Goal: Task Accomplishment & Management: Use online tool/utility

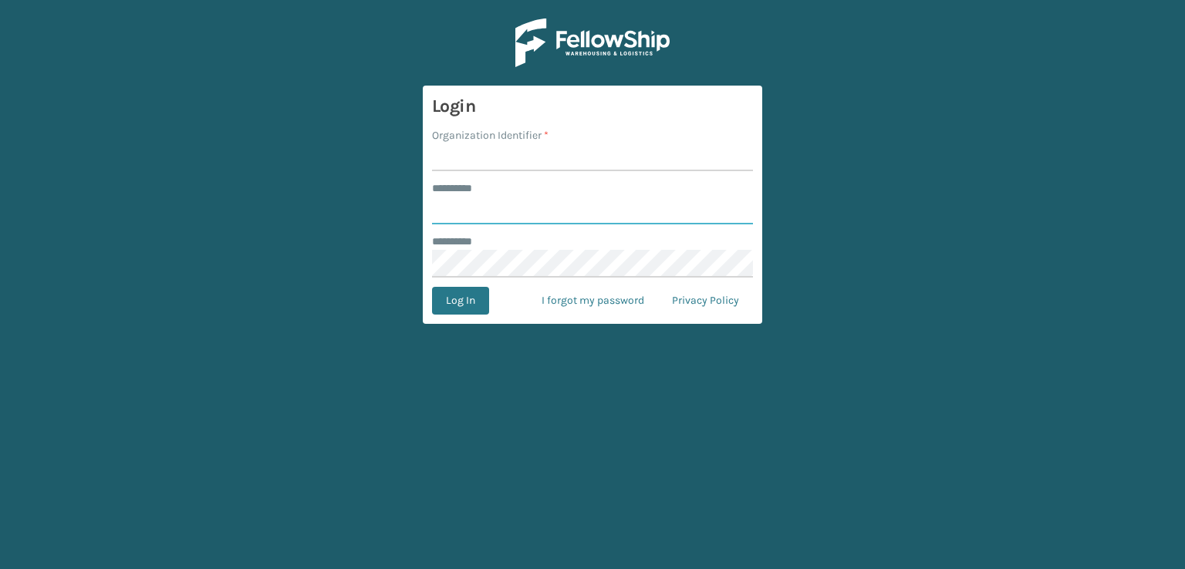
type input "***"
click at [559, 154] on input "Organization Identifier *" at bounding box center [592, 158] width 321 height 28
type input "sleepgeekz warehouse"
click at [484, 296] on button "Log In" at bounding box center [460, 301] width 57 height 28
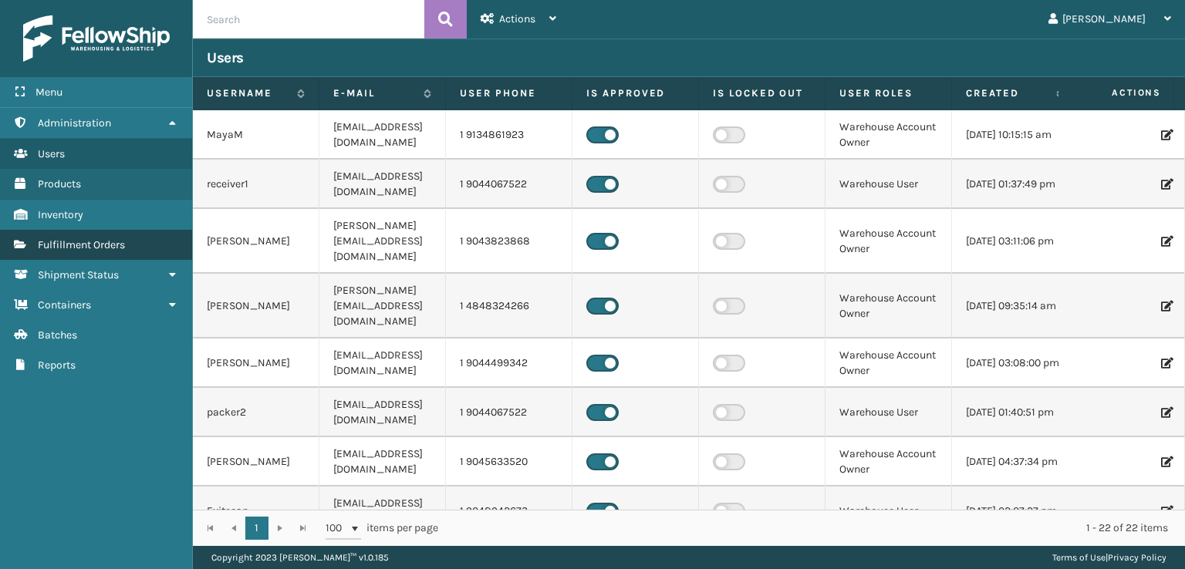
click at [81, 236] on link "Fulfillment Orders" at bounding box center [96, 245] width 192 height 30
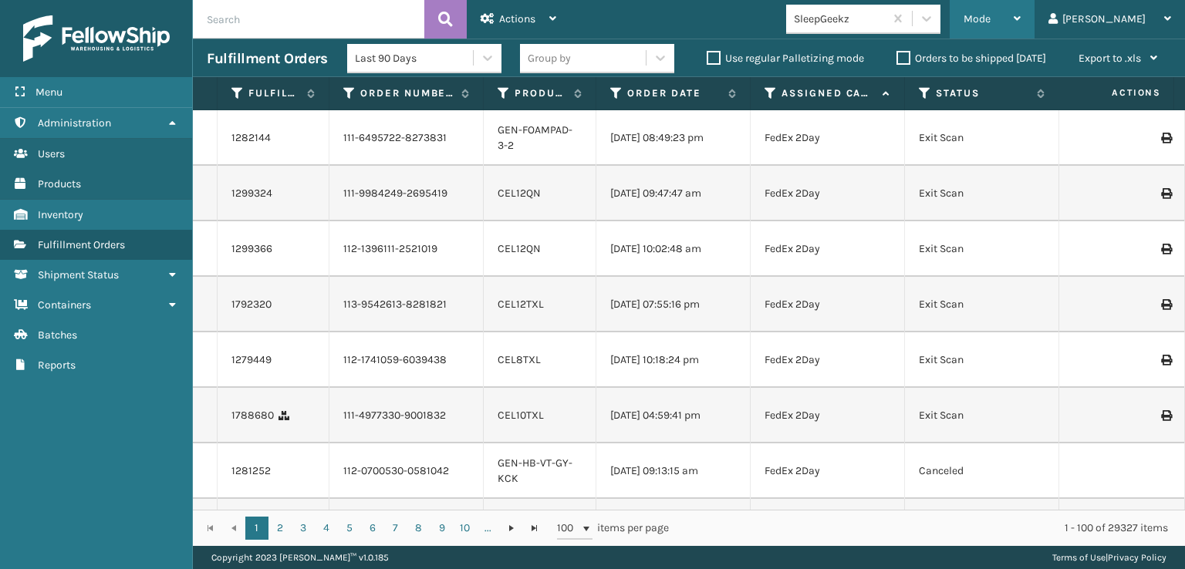
click at [1026, 18] on div "Mode Regular Mode Picking Mode Labeling Mode Exit Scan Mode" at bounding box center [992, 19] width 85 height 39
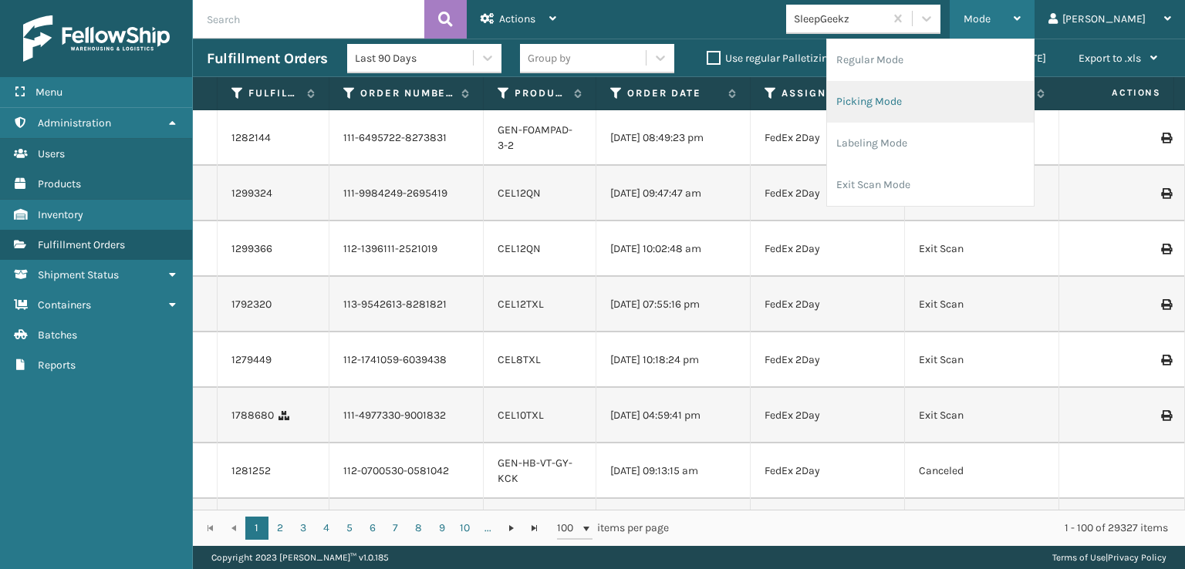
click at [966, 96] on li "Picking Mode" at bounding box center [930, 102] width 207 height 42
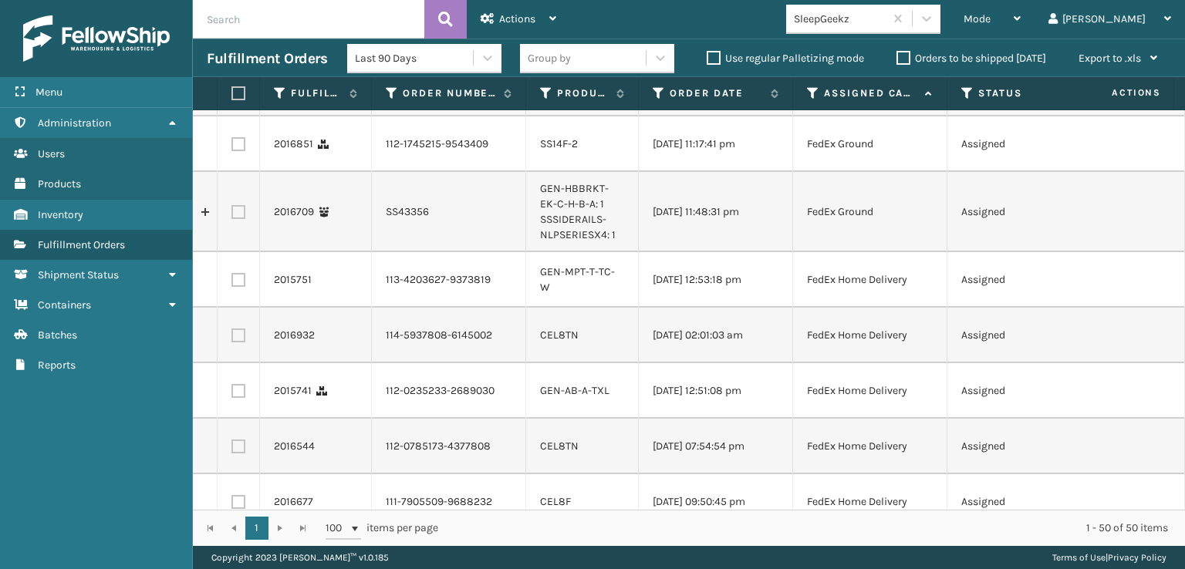
scroll to position [849, 0]
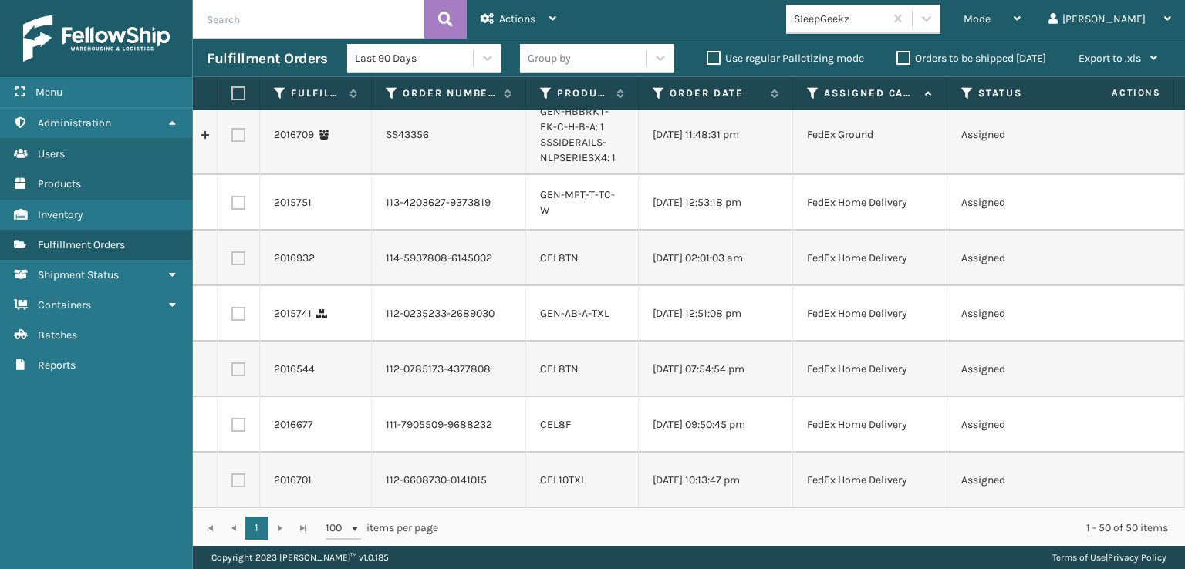
click at [238, 265] on label at bounding box center [238, 259] width 14 height 14
click at [232, 262] on input "checkbox" at bounding box center [231, 257] width 1 height 10
checkbox input "true"
click at [244, 321] on label at bounding box center [238, 314] width 14 height 14
click at [232, 317] on input "checkbox" at bounding box center [231, 312] width 1 height 10
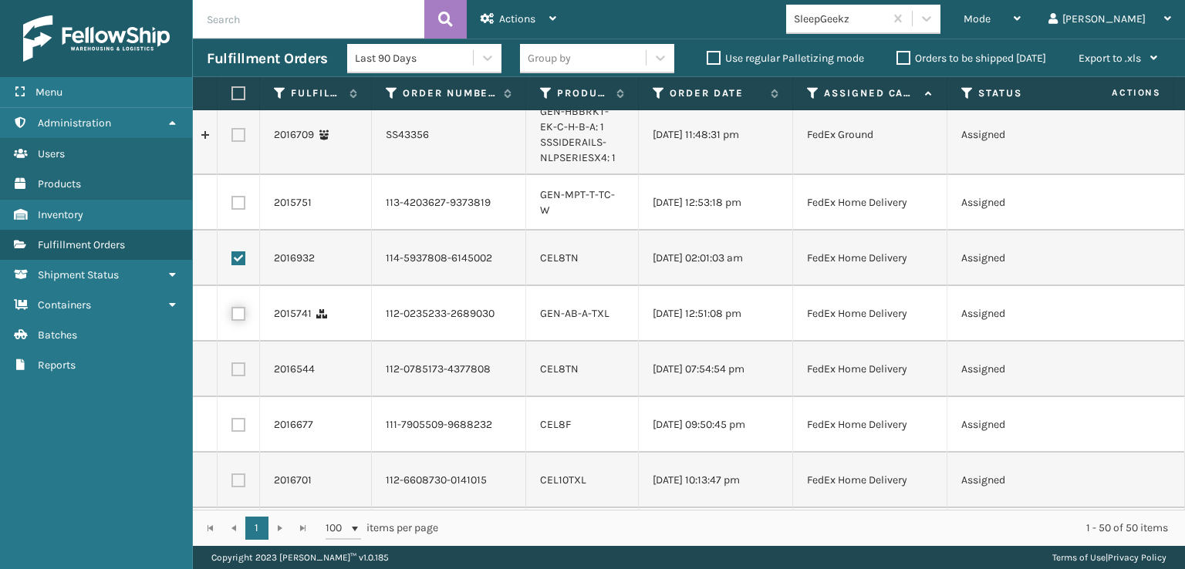
checkbox input "true"
click at [238, 377] on label at bounding box center [238, 370] width 14 height 14
click at [232, 373] on input "checkbox" at bounding box center [231, 368] width 1 height 10
checkbox input "true"
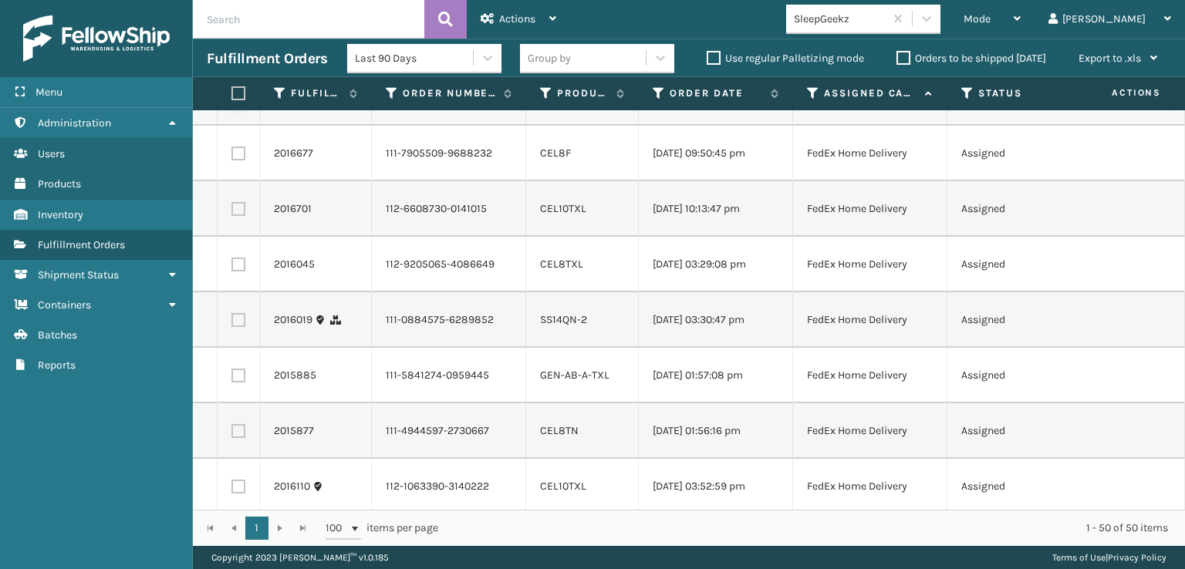
scroll to position [1157, 0]
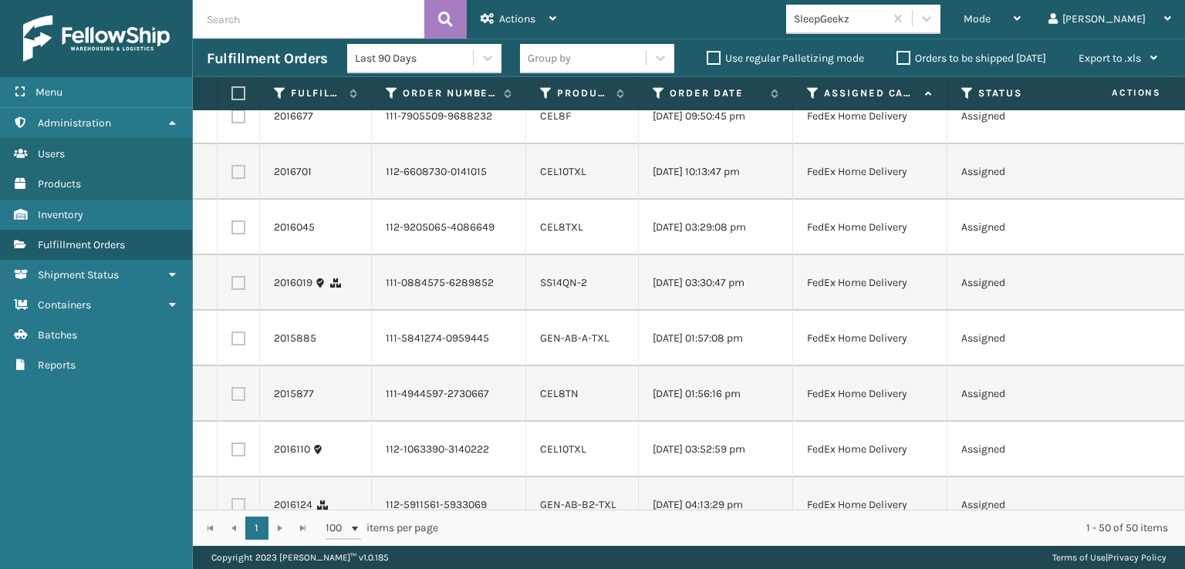
click at [235, 123] on label at bounding box center [238, 117] width 14 height 14
click at [232, 120] on input "checkbox" at bounding box center [231, 115] width 1 height 10
checkbox input "true"
click at [238, 179] on label at bounding box center [238, 172] width 14 height 14
click at [232, 175] on input "checkbox" at bounding box center [231, 170] width 1 height 10
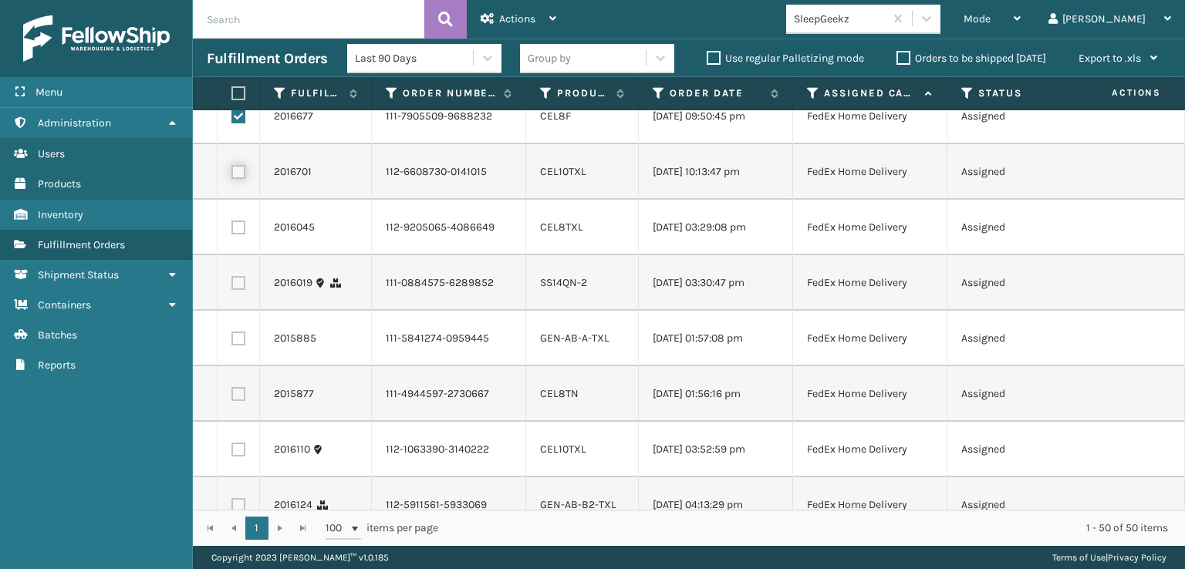
checkbox input "true"
click at [238, 255] on td at bounding box center [239, 228] width 42 height 56
click at [239, 235] on label at bounding box center [238, 228] width 14 height 14
click at [232, 231] on input "checkbox" at bounding box center [231, 226] width 1 height 10
checkbox input "true"
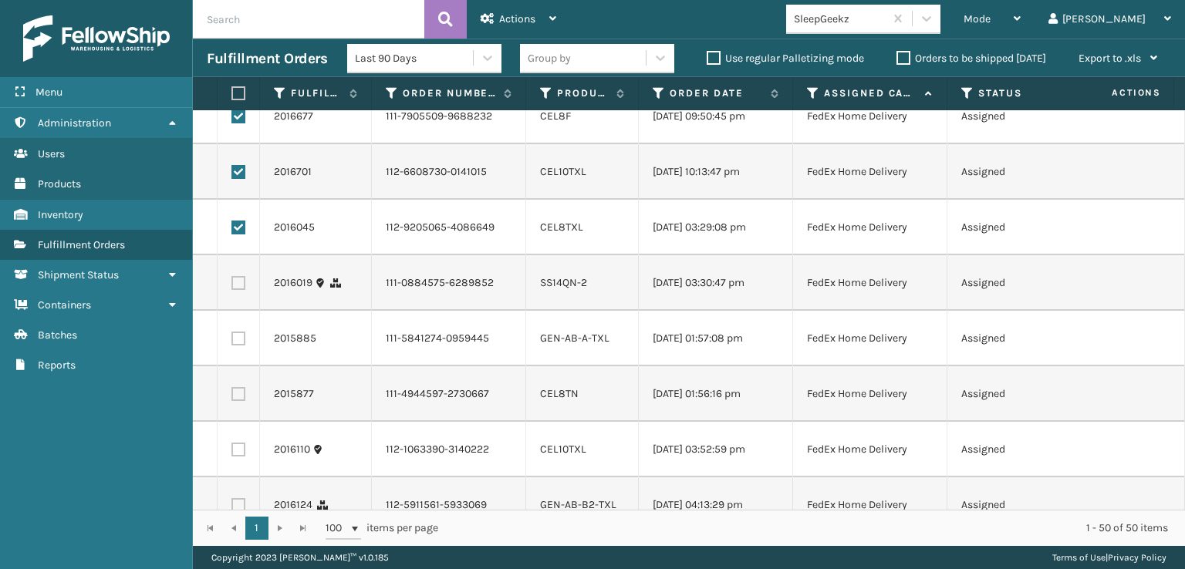
click at [239, 311] on td at bounding box center [239, 283] width 42 height 56
click at [235, 290] on label at bounding box center [238, 283] width 14 height 14
click at [232, 286] on input "checkbox" at bounding box center [231, 281] width 1 height 10
checkbox input "true"
click at [239, 346] on label at bounding box center [238, 339] width 14 height 14
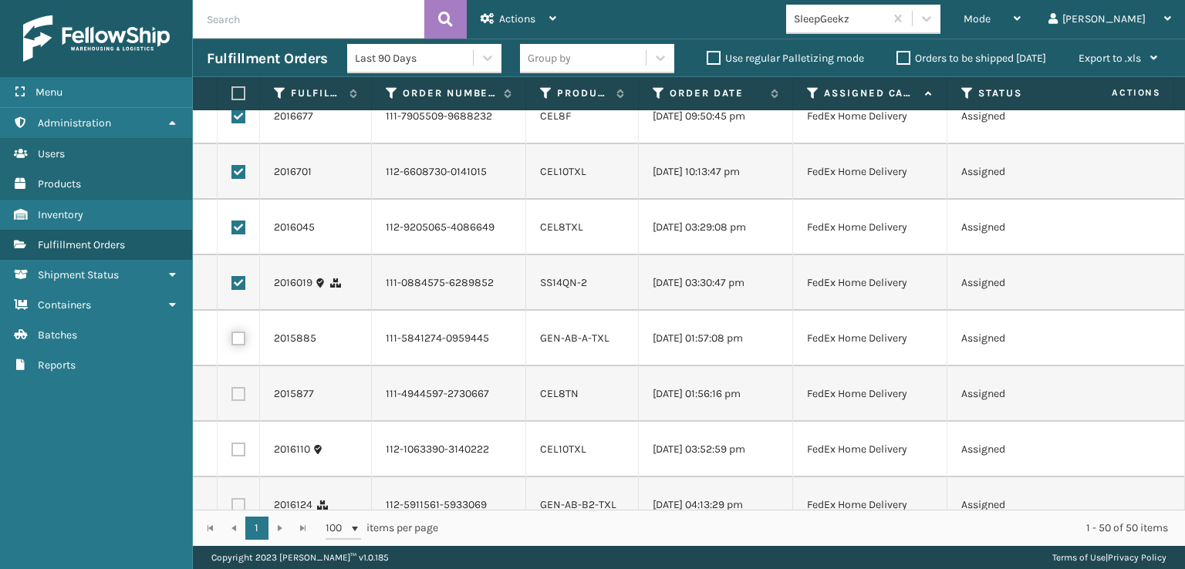
click at [232, 342] on input "checkbox" at bounding box center [231, 337] width 1 height 10
checkbox input "true"
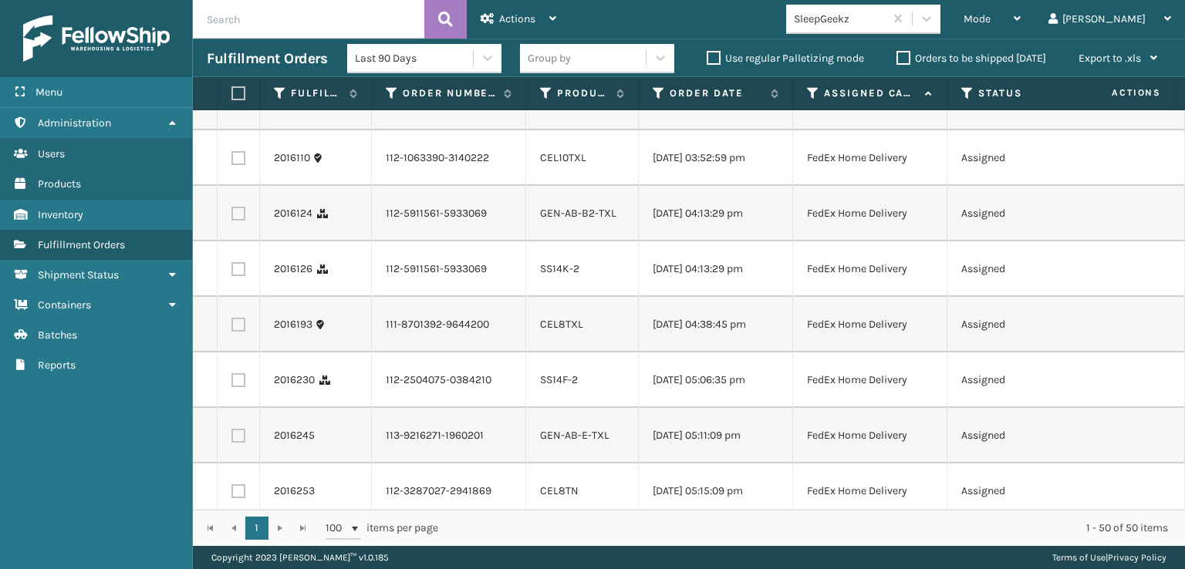
scroll to position [1466, 0]
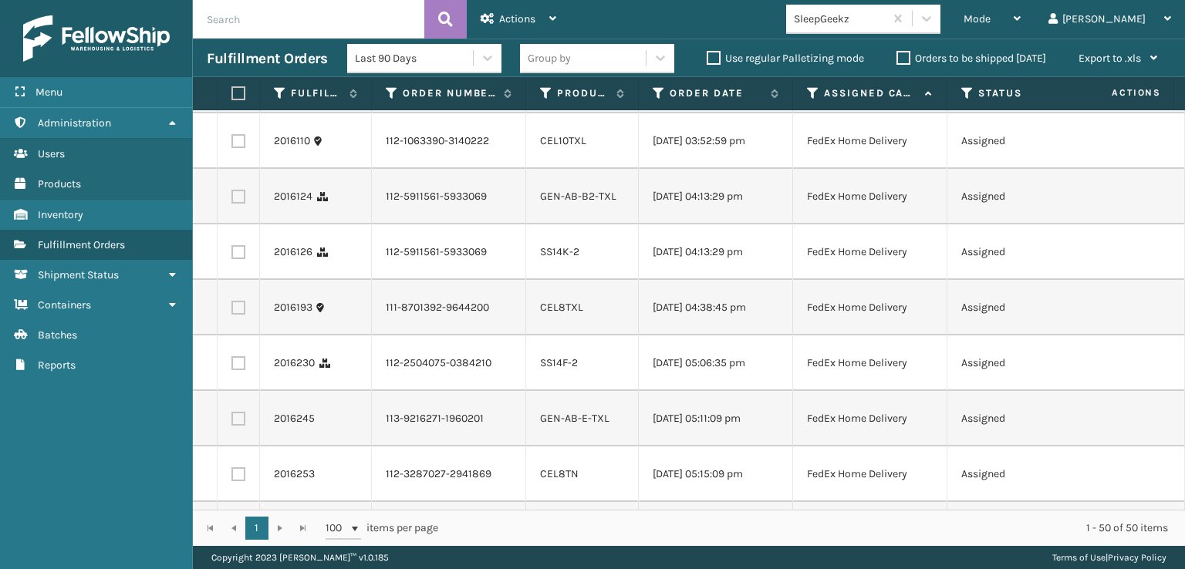
click at [235, 93] on label at bounding box center [238, 86] width 14 height 14
click at [232, 89] on input "checkbox" at bounding box center [231, 84] width 1 height 10
checkbox input "true"
click at [236, 169] on td at bounding box center [239, 141] width 42 height 56
click at [233, 148] on label at bounding box center [238, 141] width 14 height 14
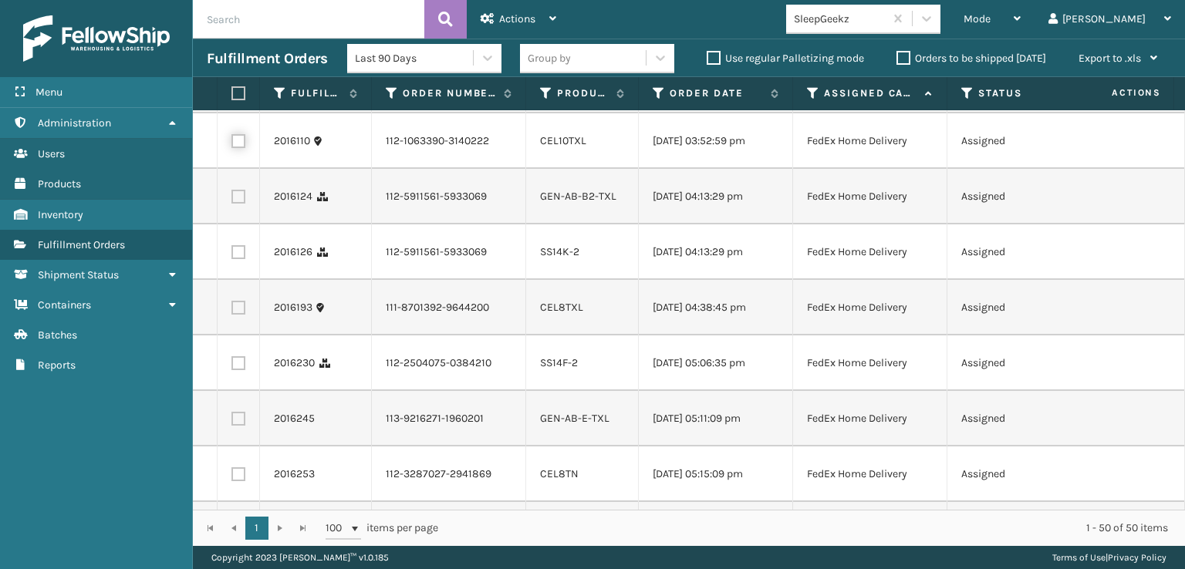
click at [232, 144] on input "checkbox" at bounding box center [231, 139] width 1 height 10
checkbox input "true"
click at [235, 204] on label at bounding box center [238, 197] width 14 height 14
click at [232, 200] on input "checkbox" at bounding box center [231, 195] width 1 height 10
checkbox input "true"
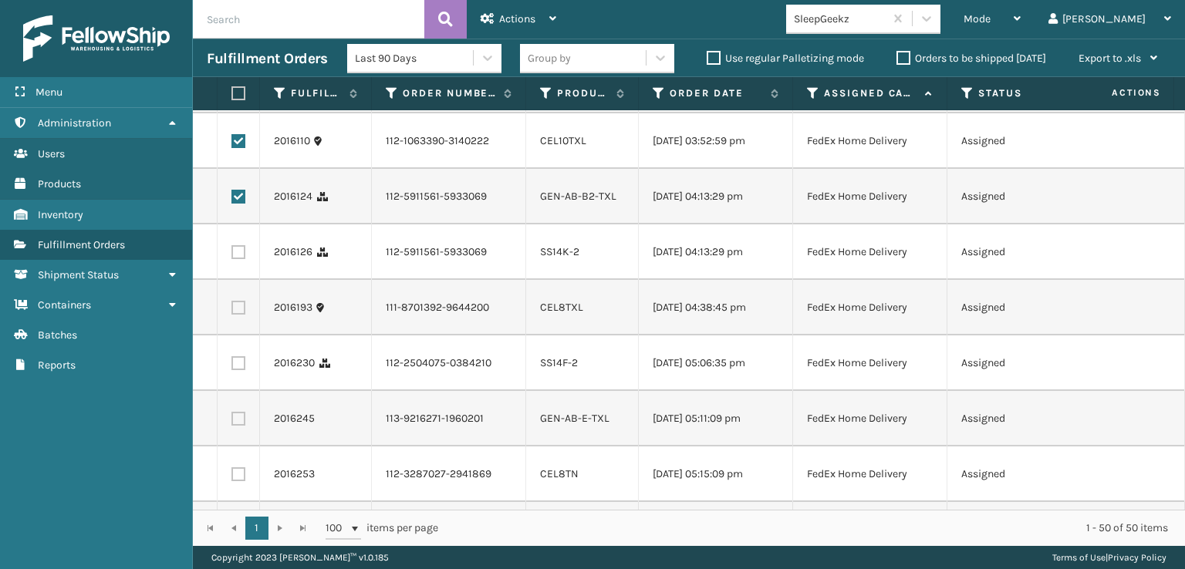
click at [237, 259] on label at bounding box center [238, 252] width 14 height 14
click at [232, 255] on input "checkbox" at bounding box center [231, 250] width 1 height 10
checkbox input "true"
click at [235, 315] on label at bounding box center [238, 308] width 14 height 14
click at [232, 311] on input "checkbox" at bounding box center [231, 306] width 1 height 10
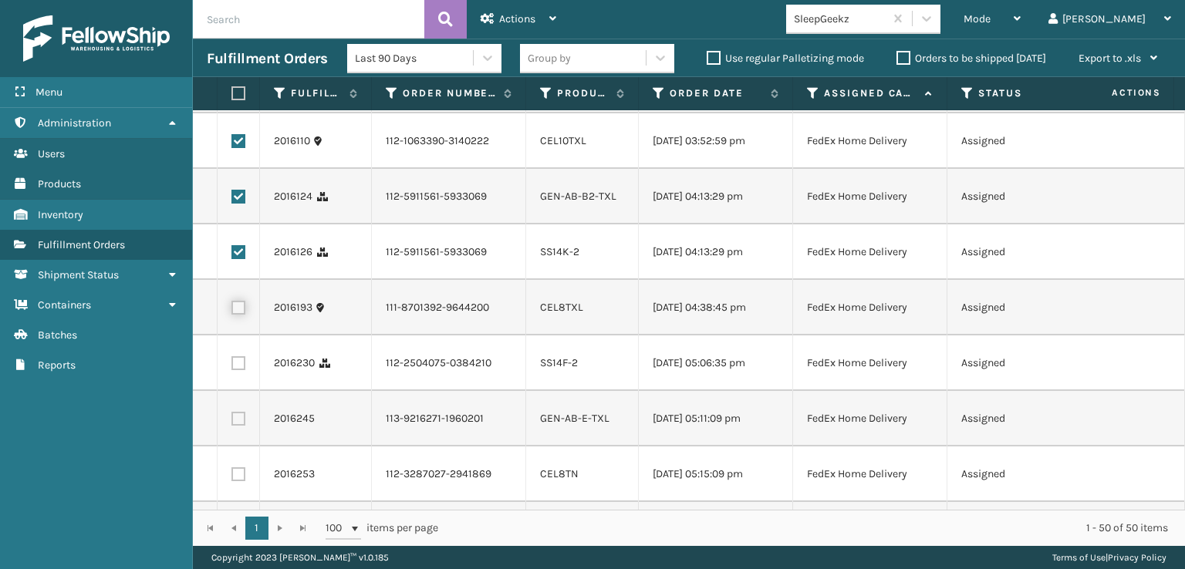
checkbox input "true"
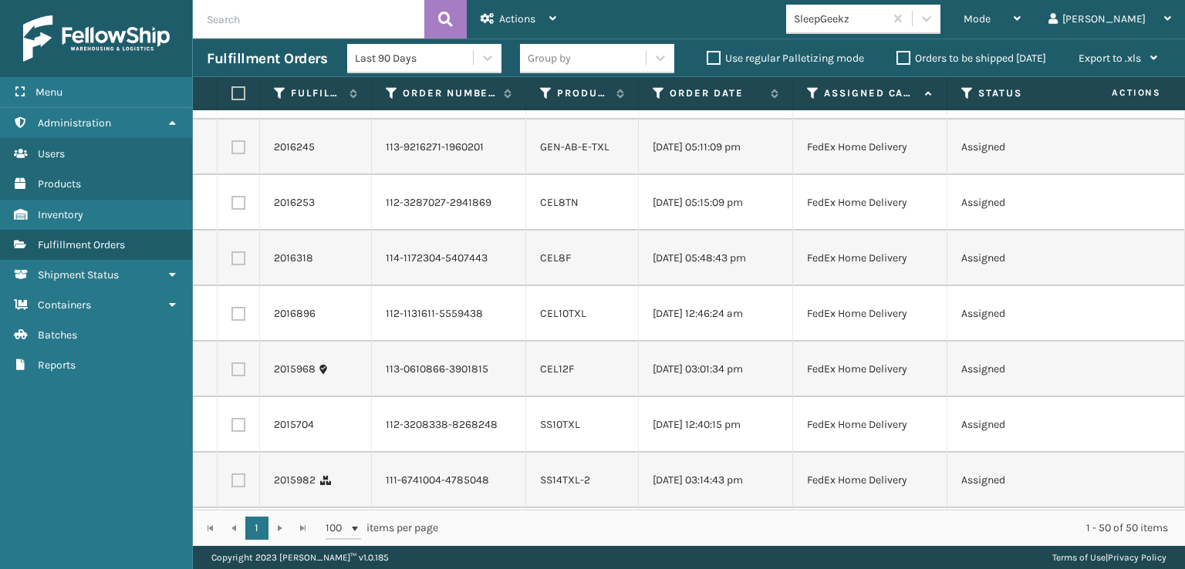
scroll to position [1775, 0]
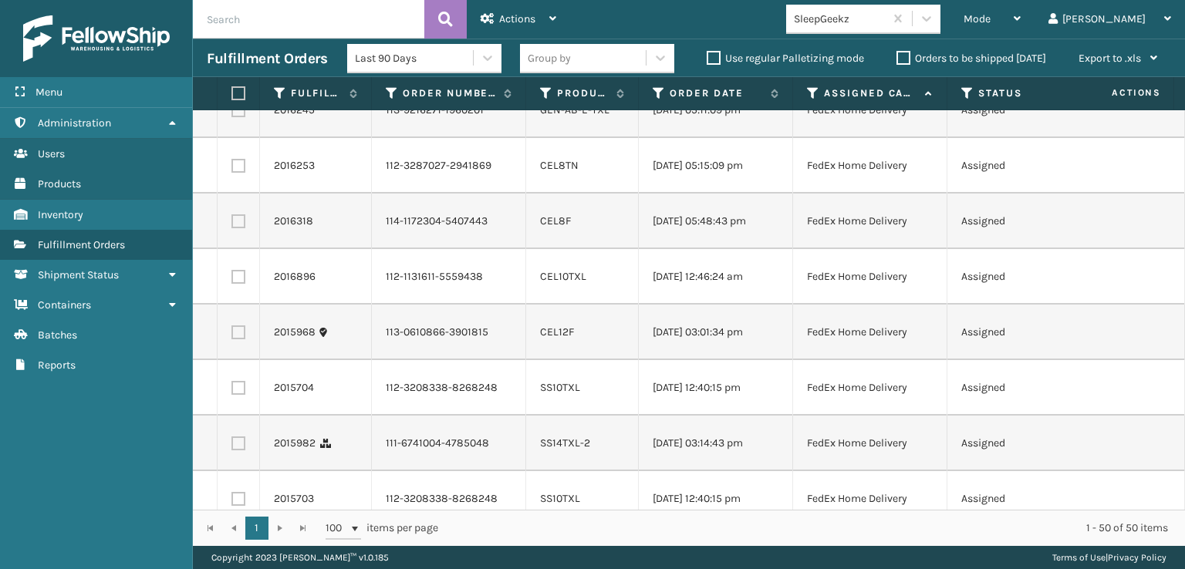
click at [241, 62] on label at bounding box center [238, 55] width 14 height 14
click at [232, 58] on input "checkbox" at bounding box center [231, 53] width 1 height 10
checkbox input "true"
click at [243, 117] on label at bounding box center [238, 110] width 14 height 14
click at [232, 113] on input "checkbox" at bounding box center [231, 108] width 1 height 10
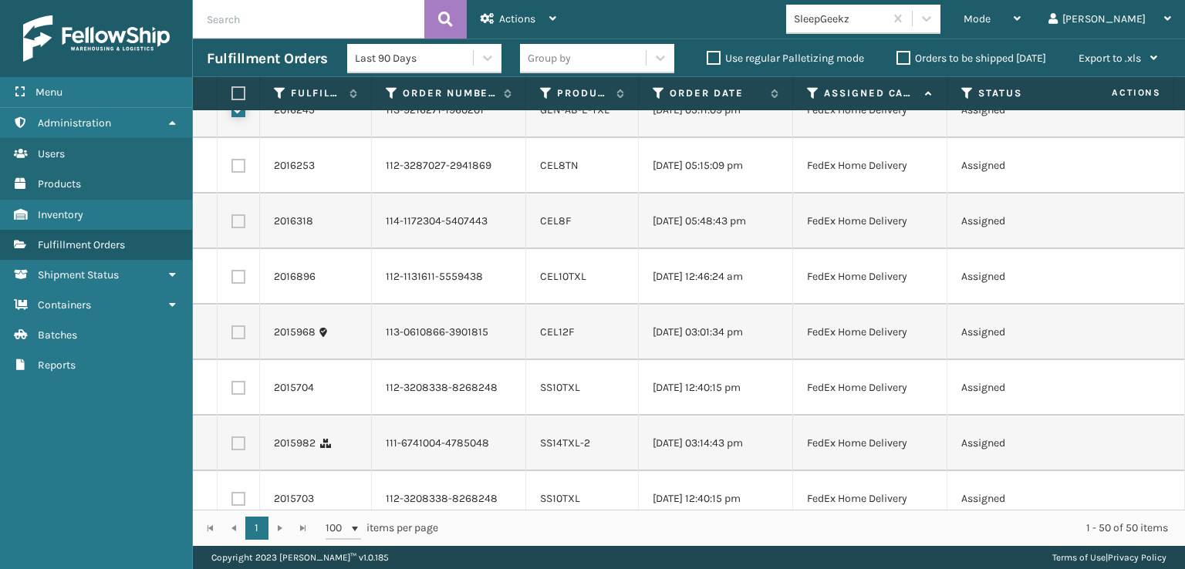
checkbox input "true"
click at [235, 173] on label at bounding box center [238, 166] width 14 height 14
click at [232, 169] on input "checkbox" at bounding box center [231, 164] width 1 height 10
checkbox input "true"
click at [238, 228] on label at bounding box center [238, 221] width 14 height 14
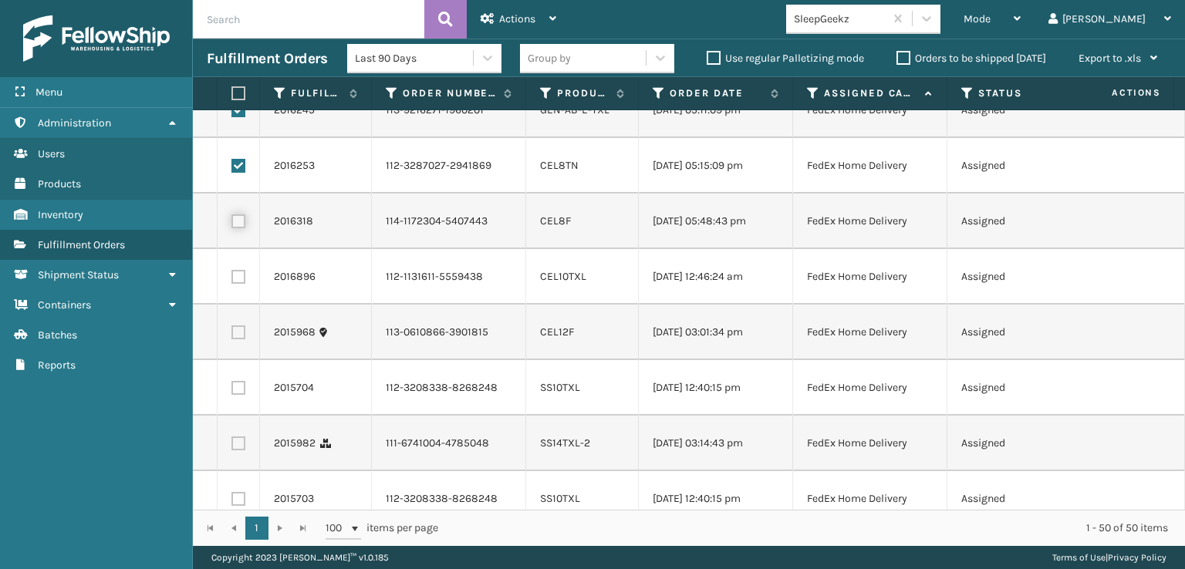
click at [232, 225] on input "checkbox" at bounding box center [231, 219] width 1 height 10
checkbox input "true"
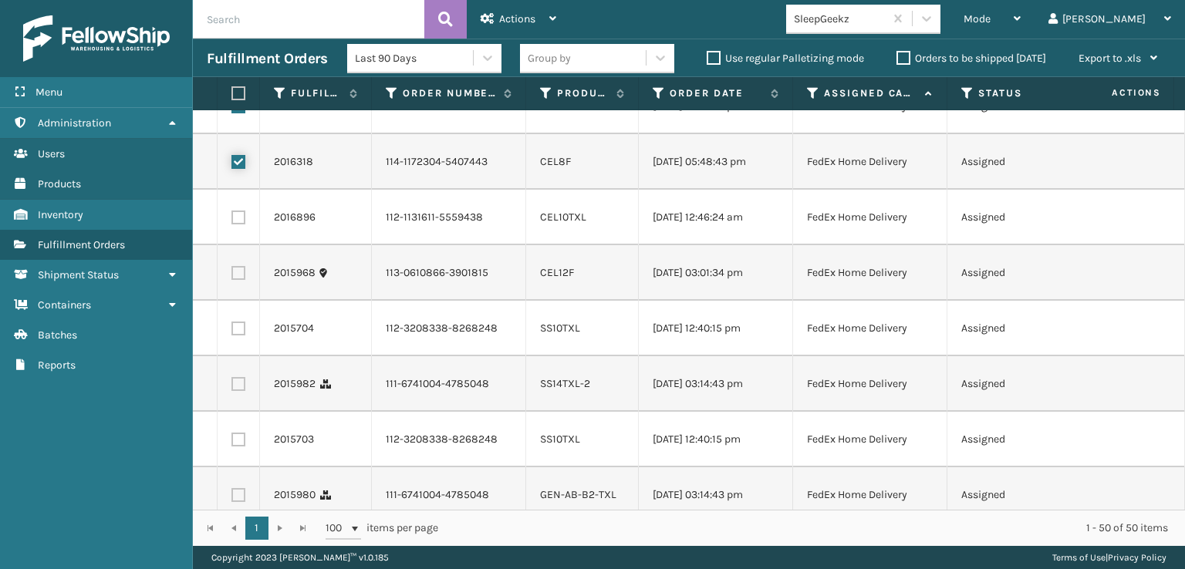
scroll to position [1929, 0]
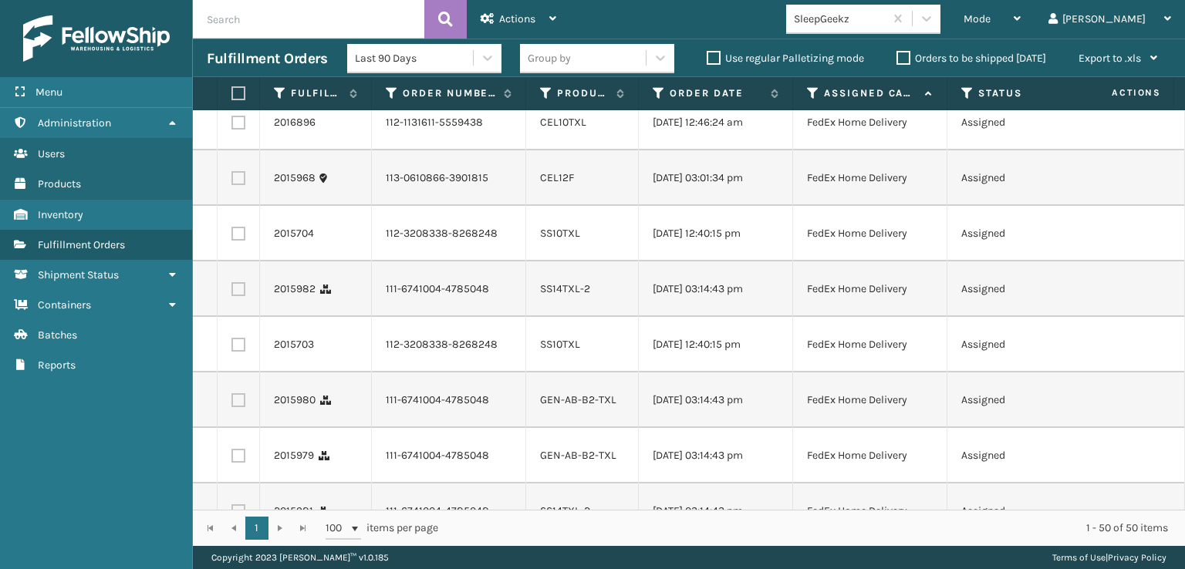
click at [240, 130] on label at bounding box center [238, 123] width 14 height 14
click at [232, 126] on input "checkbox" at bounding box center [231, 121] width 1 height 10
checkbox input "true"
click at [241, 185] on label at bounding box center [238, 178] width 14 height 14
click at [232, 181] on input "checkbox" at bounding box center [231, 176] width 1 height 10
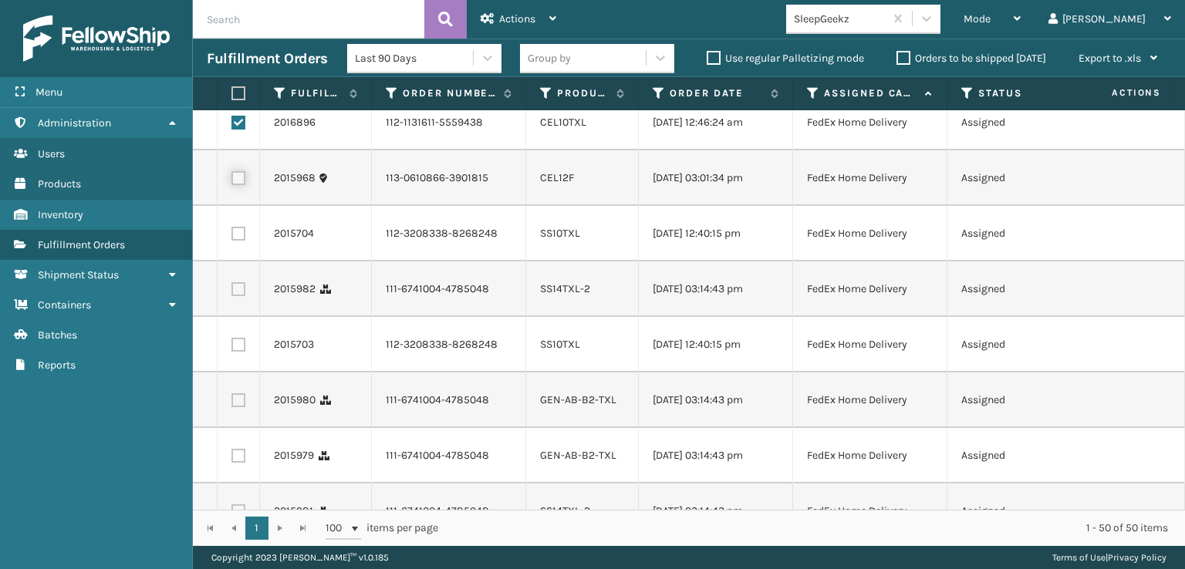
checkbox input "true"
click at [233, 262] on td at bounding box center [239, 234] width 42 height 56
click at [234, 241] on label at bounding box center [238, 234] width 14 height 14
click at [232, 237] on input "checkbox" at bounding box center [231, 232] width 1 height 10
checkbox input "true"
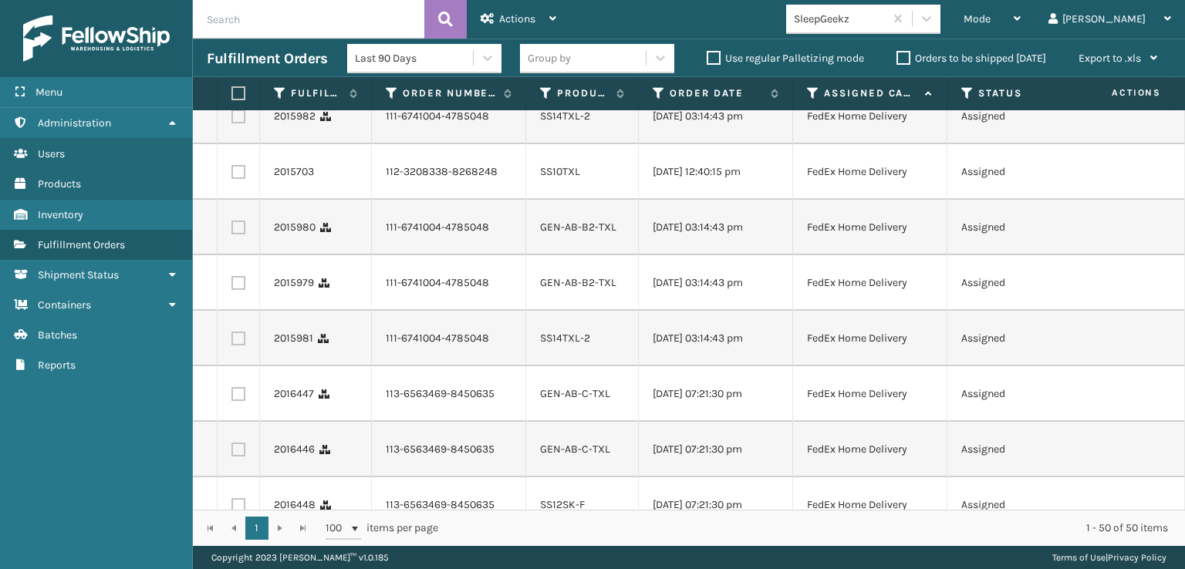
scroll to position [2160, 0]
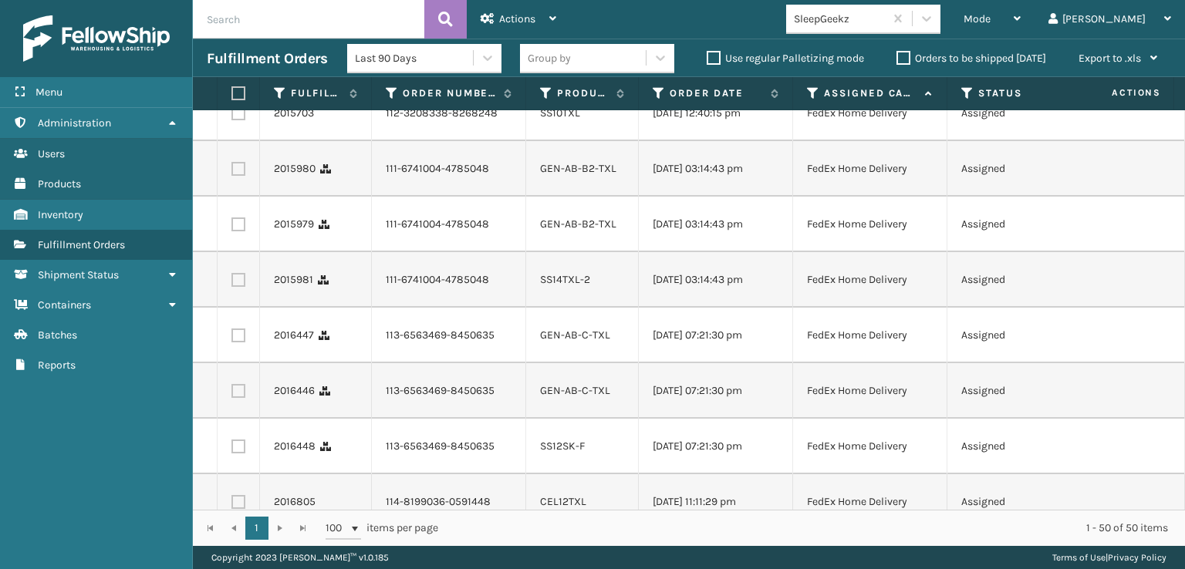
click at [237, 65] on label at bounding box center [238, 58] width 14 height 14
click at [232, 61] on input "checkbox" at bounding box center [231, 56] width 1 height 10
checkbox input "true"
click at [241, 120] on label at bounding box center [238, 113] width 14 height 14
click at [232, 117] on input "checkbox" at bounding box center [231, 111] width 1 height 10
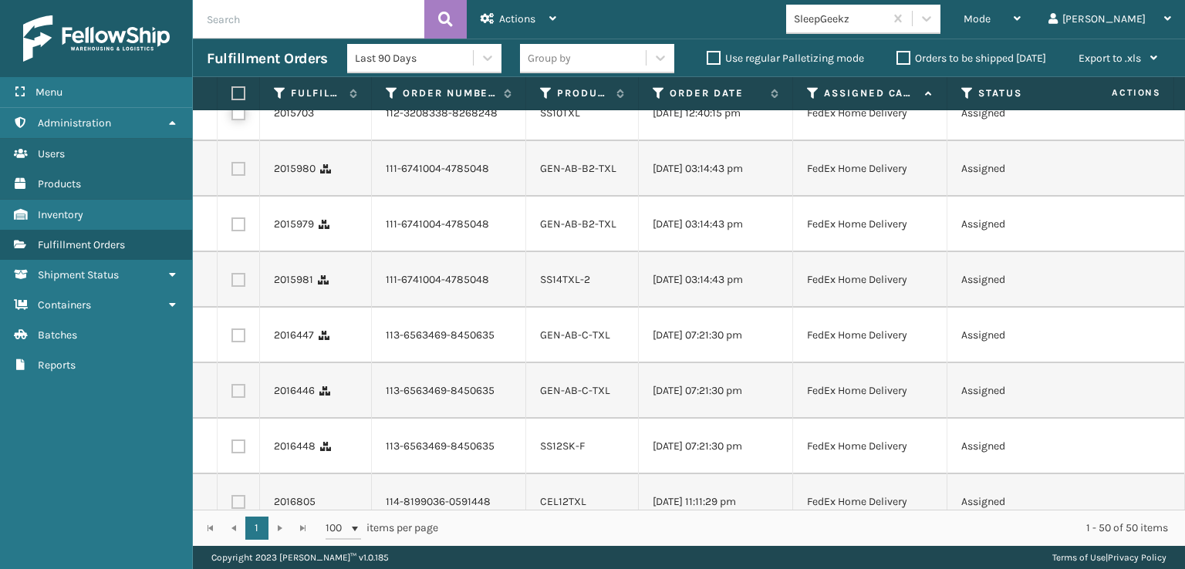
checkbox input "true"
click at [241, 197] on td at bounding box center [239, 169] width 42 height 56
click at [240, 176] on label at bounding box center [238, 169] width 14 height 14
click at [232, 172] on input "checkbox" at bounding box center [231, 167] width 1 height 10
checkbox input "true"
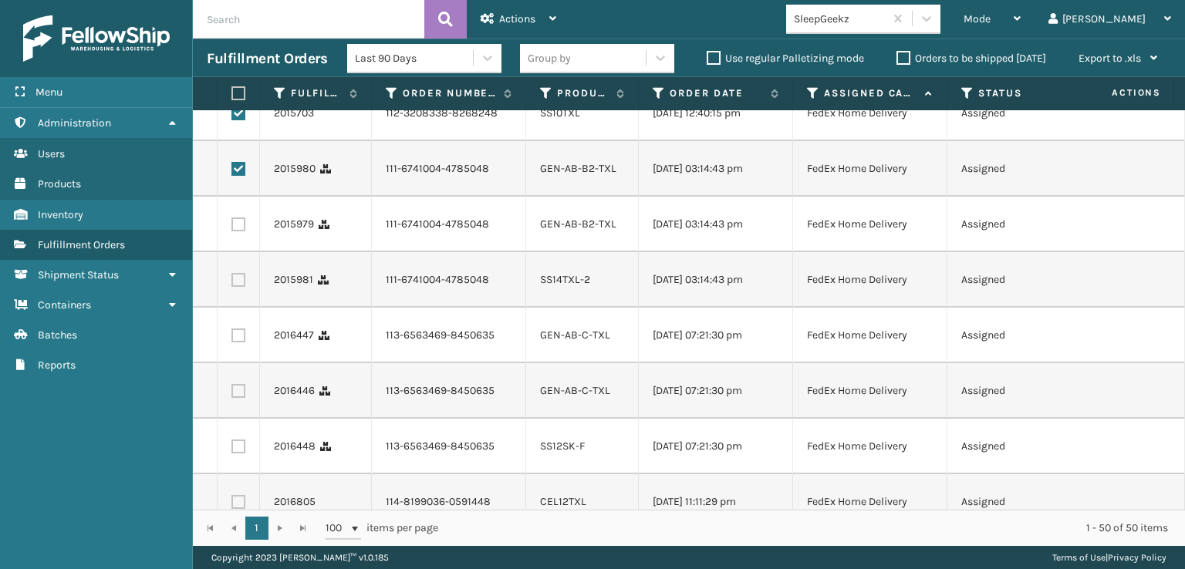
click at [245, 231] on label at bounding box center [238, 225] width 14 height 14
click at [232, 228] on input "checkbox" at bounding box center [231, 223] width 1 height 10
checkbox input "true"
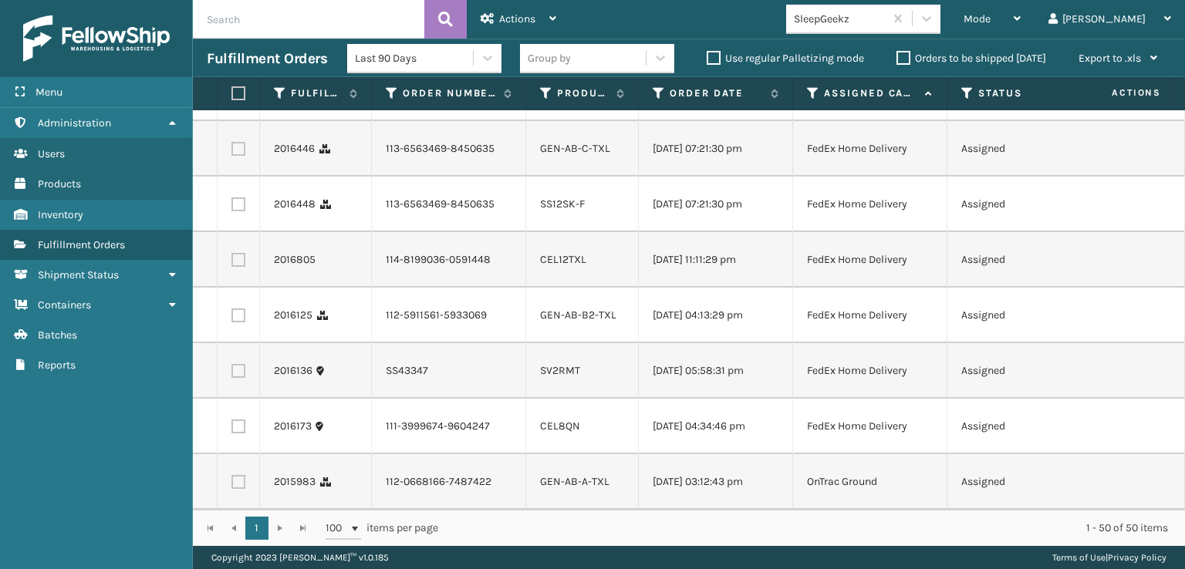
scroll to position [2469, 0]
click at [241, 45] on label at bounding box center [238, 38] width 14 height 14
click at [232, 41] on input "checkbox" at bounding box center [231, 36] width 1 height 10
checkbox input "true"
click at [241, 100] on label at bounding box center [238, 93] width 14 height 14
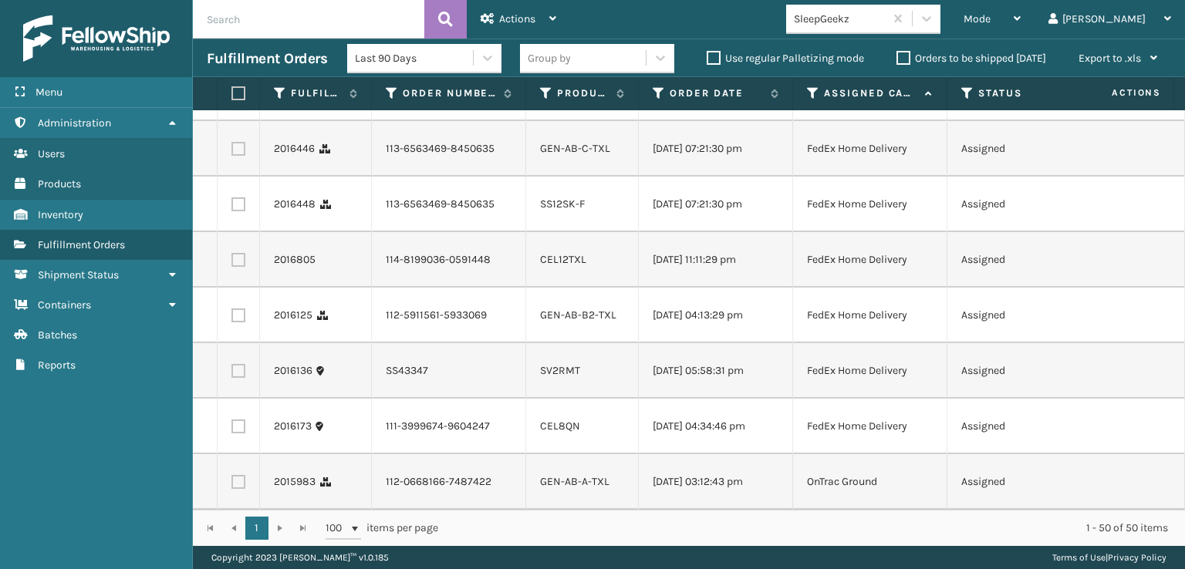
click at [232, 96] on input "checkbox" at bounding box center [231, 91] width 1 height 10
checkbox input "true"
click at [240, 156] on label at bounding box center [238, 149] width 14 height 14
click at [232, 152] on input "checkbox" at bounding box center [231, 147] width 1 height 10
checkbox input "true"
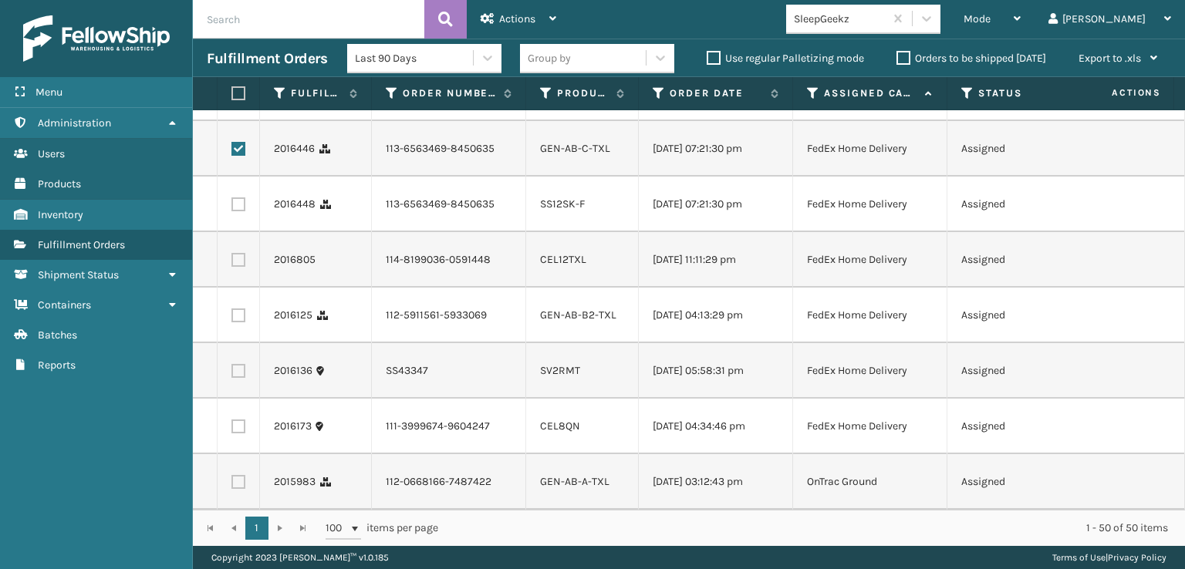
click at [240, 211] on label at bounding box center [238, 205] width 14 height 14
click at [232, 208] on input "checkbox" at bounding box center [231, 203] width 1 height 10
checkbox input "true"
click at [244, 267] on label at bounding box center [238, 260] width 14 height 14
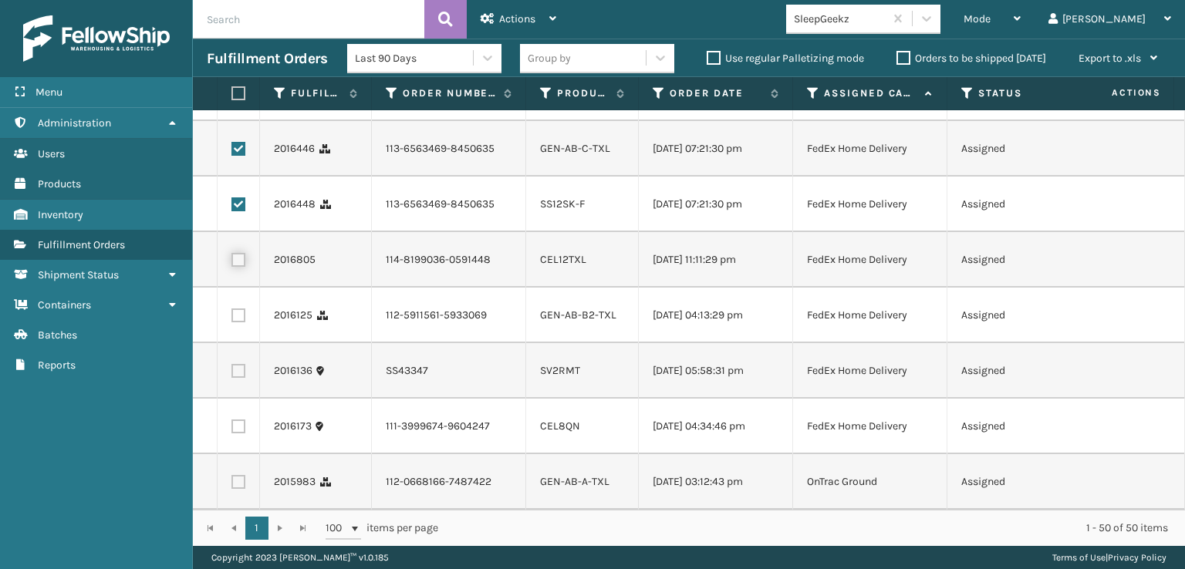
click at [232, 263] on input "checkbox" at bounding box center [231, 258] width 1 height 10
checkbox input "true"
click at [241, 323] on label at bounding box center [238, 316] width 14 height 14
click at [232, 319] on input "checkbox" at bounding box center [231, 314] width 1 height 10
checkbox input "true"
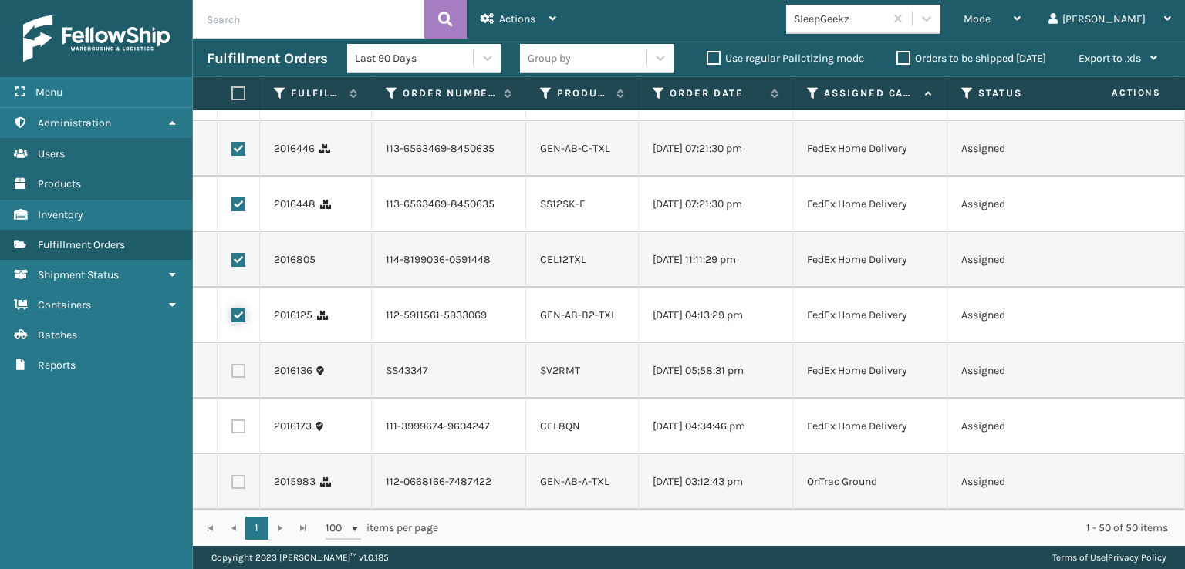
scroll to position [2756, 0]
click at [237, 420] on label at bounding box center [238, 427] width 14 height 14
click at [232, 420] on input "checkbox" at bounding box center [231, 425] width 1 height 10
checkbox input "true"
click at [238, 475] on label at bounding box center [238, 482] width 14 height 14
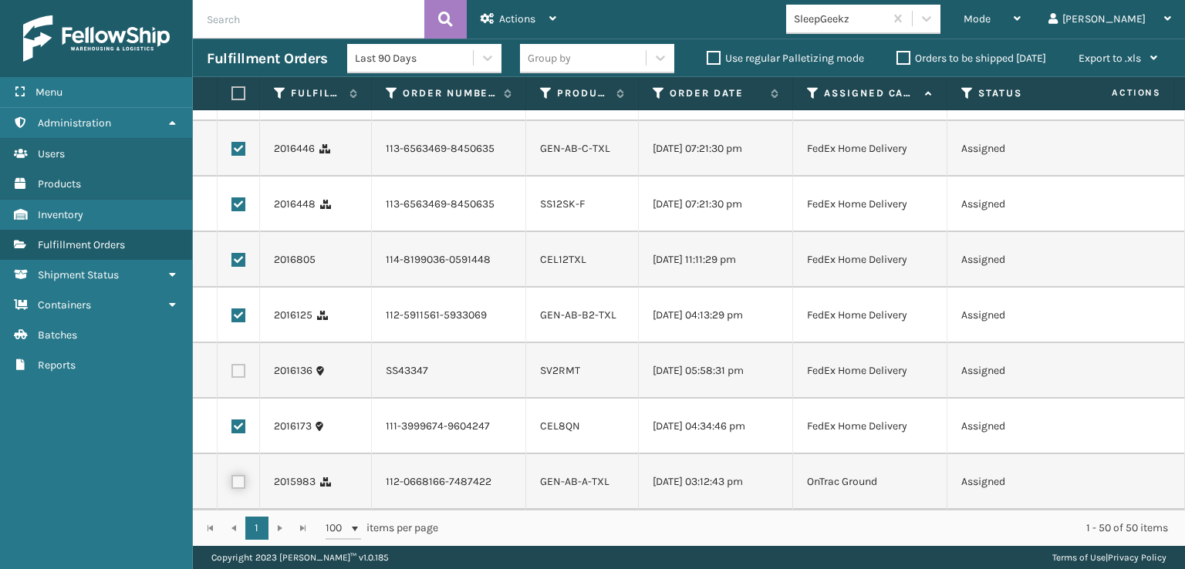
click at [232, 475] on input "checkbox" at bounding box center [231, 480] width 1 height 10
checkbox input "true"
click at [502, 33] on div "Actions" at bounding box center [519, 19] width 76 height 39
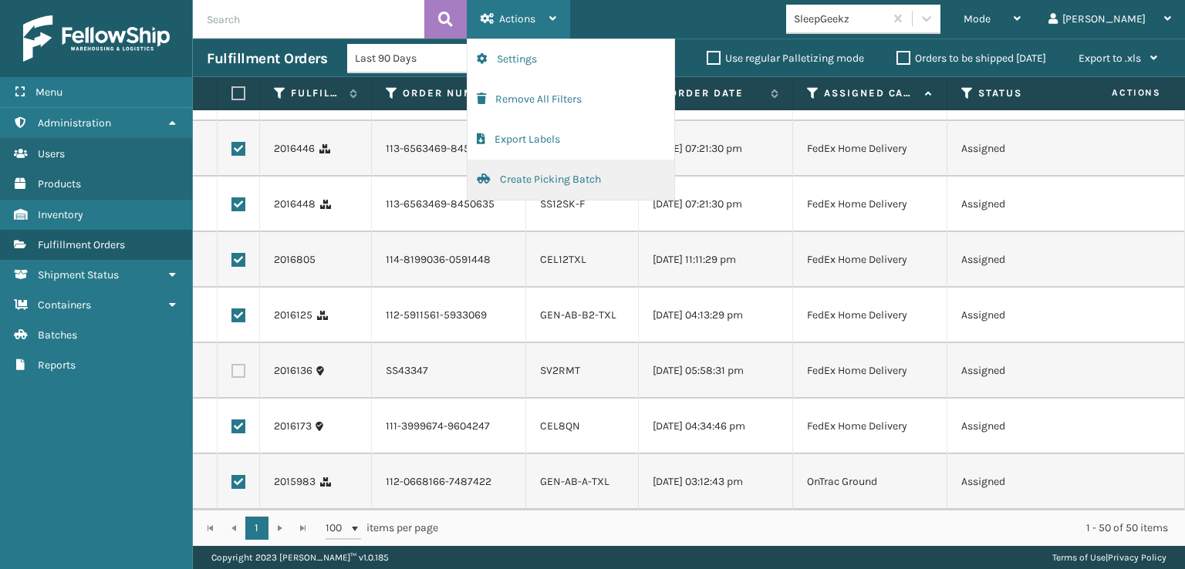
click at [522, 185] on button "Create Picking Batch" at bounding box center [571, 180] width 207 height 40
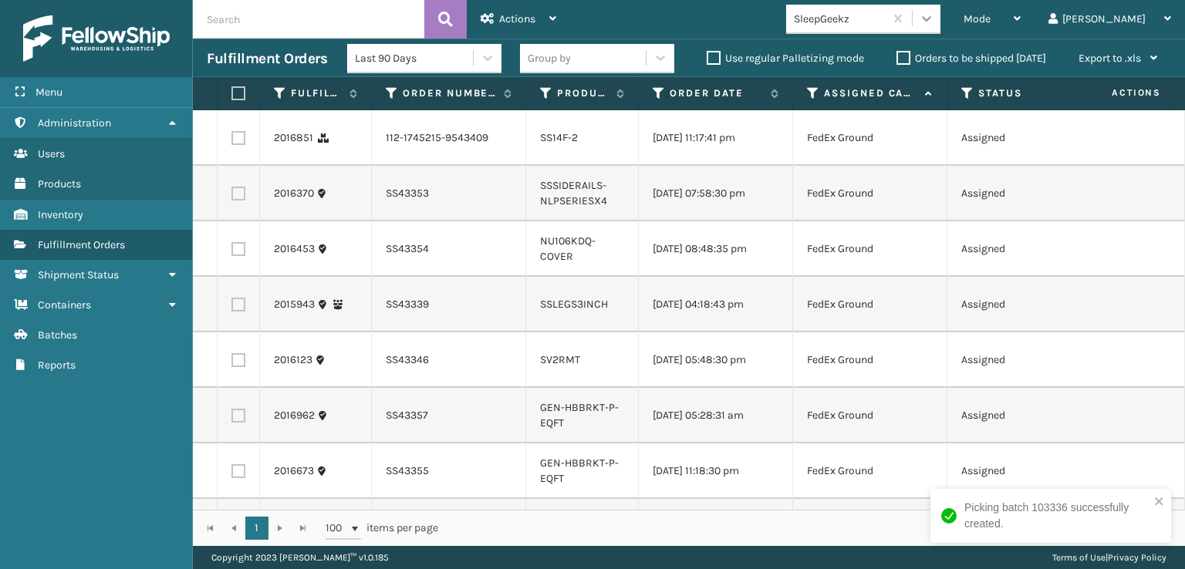
click at [934, 25] on icon at bounding box center [926, 18] width 15 height 15
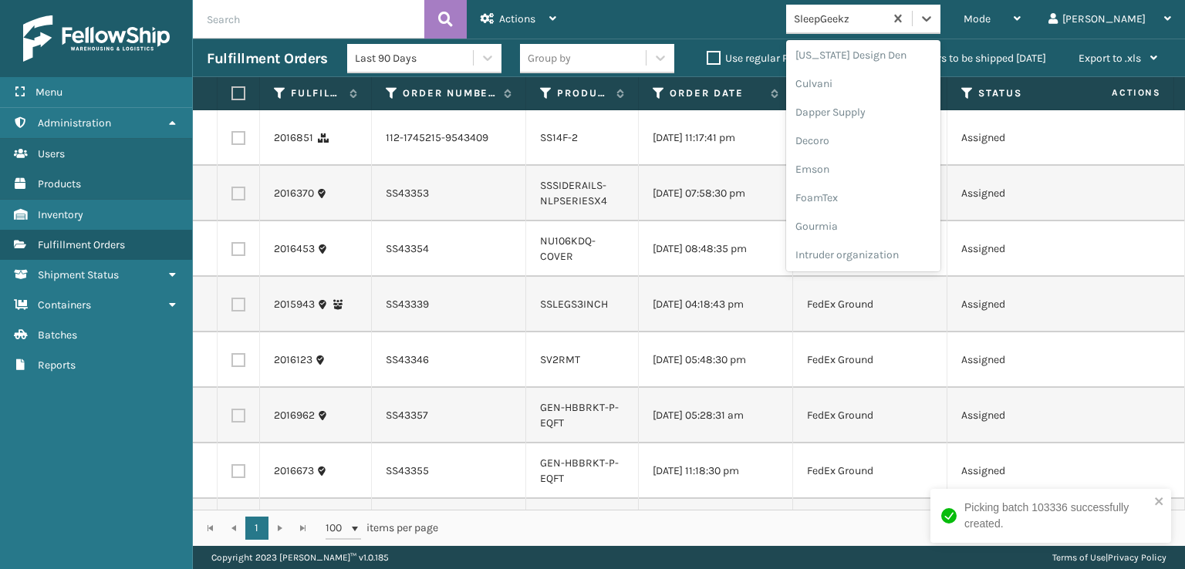
scroll to position [231, 0]
click at [892, 204] on div "FoamTex" at bounding box center [863, 197] width 154 height 29
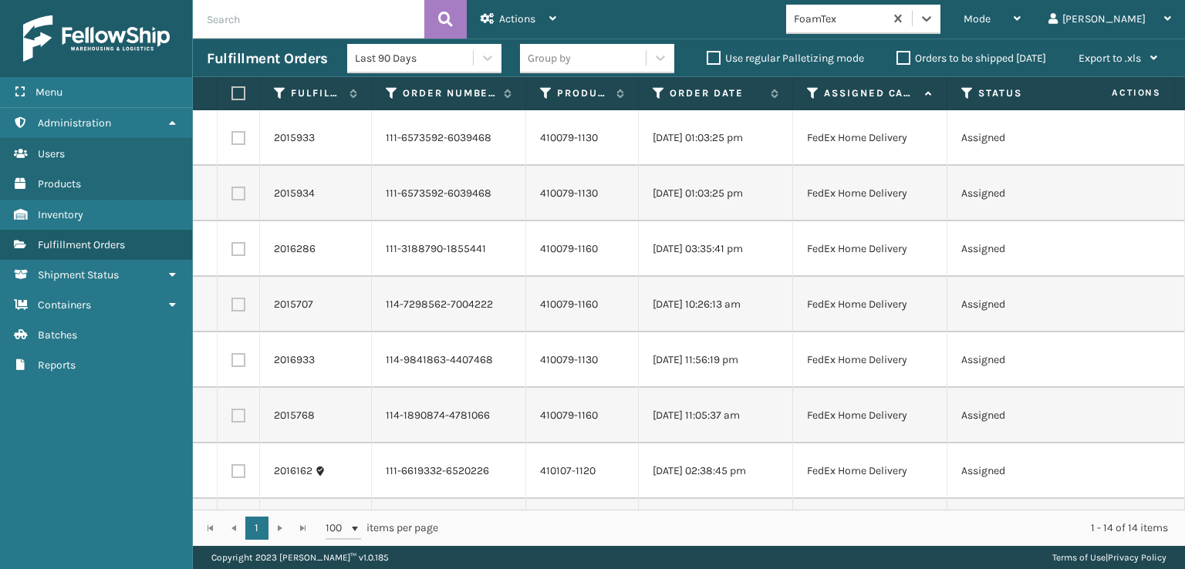
click at [233, 98] on label at bounding box center [235, 93] width 9 height 14
click at [232, 98] on input "checkbox" at bounding box center [231, 94] width 1 height 10
checkbox input "true"
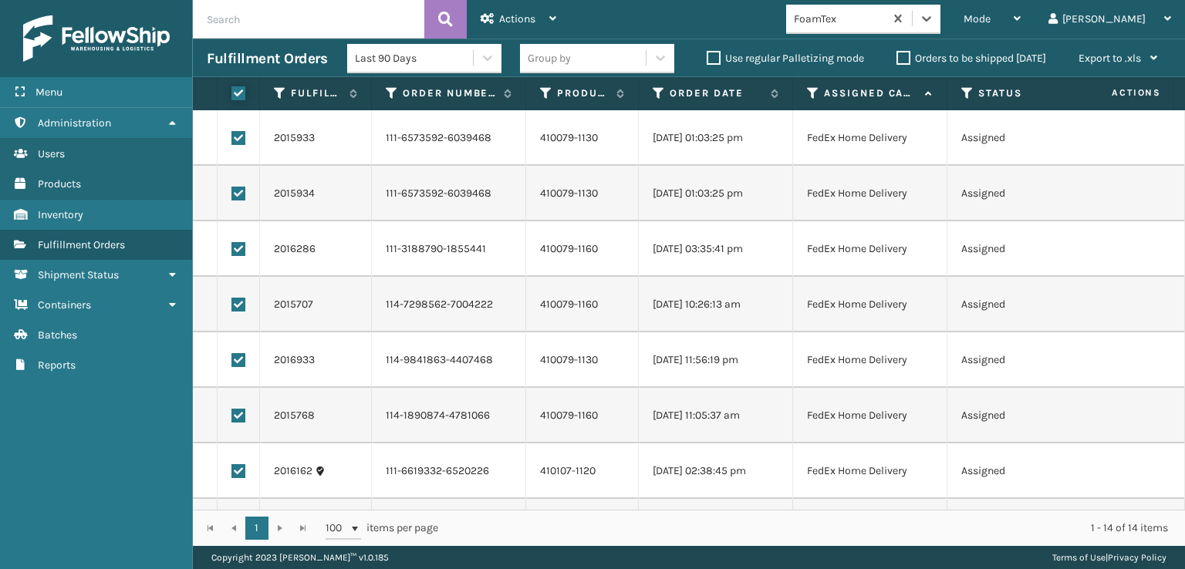
checkbox input "true"
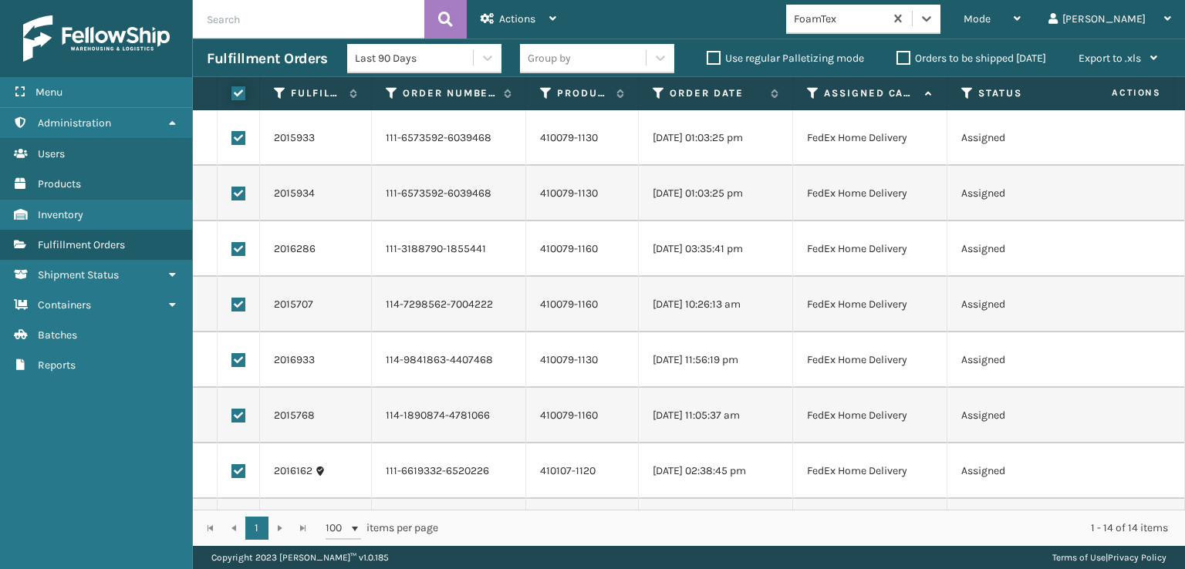
checkbox input "true"
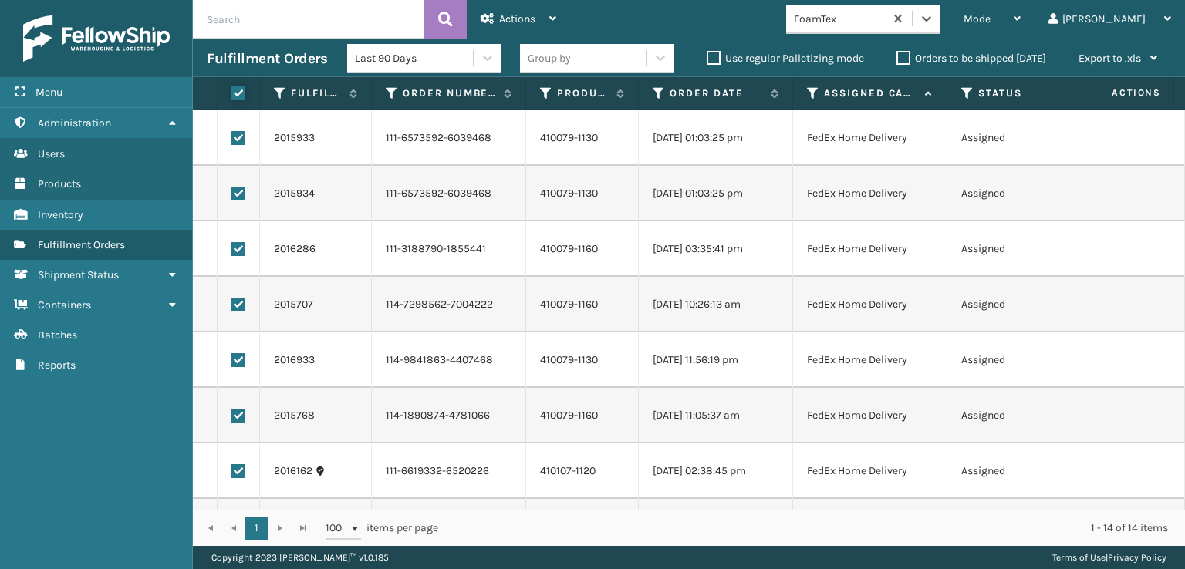
checkbox input "true"
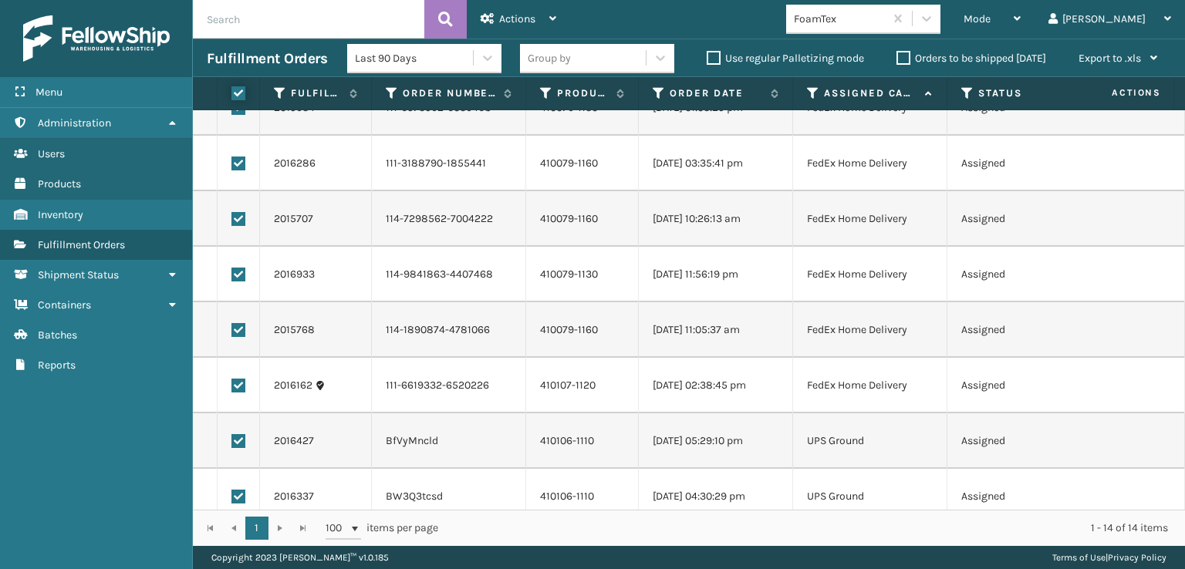
scroll to position [389, 0]
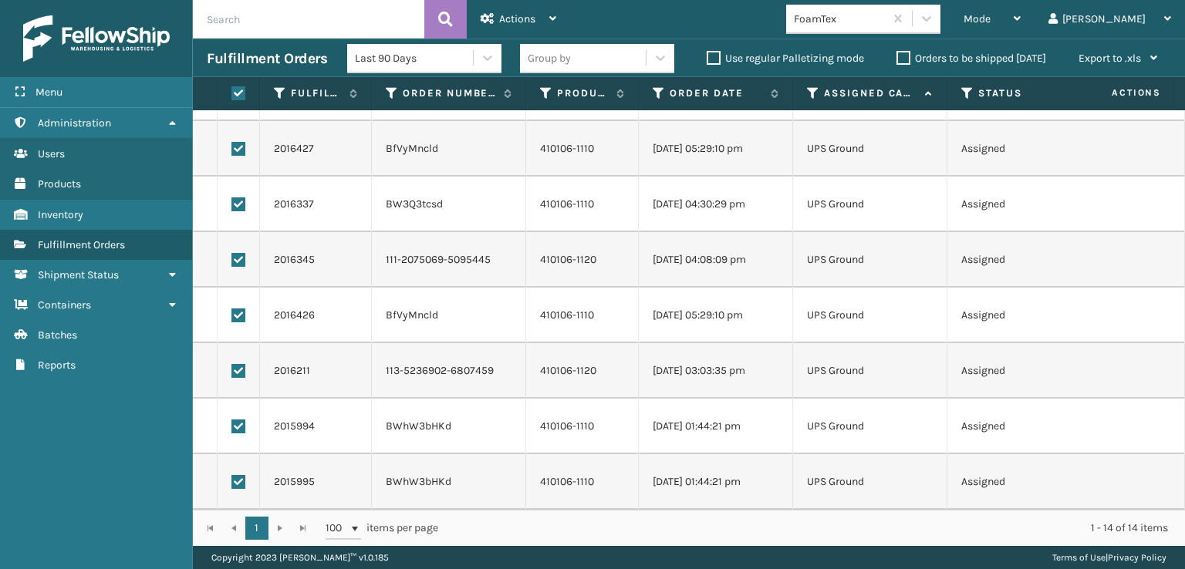
click at [237, 478] on td at bounding box center [239, 482] width 42 height 56
click at [235, 475] on label at bounding box center [238, 482] width 14 height 14
click at [232, 475] on input "checkbox" at bounding box center [231, 480] width 1 height 10
checkbox input "false"
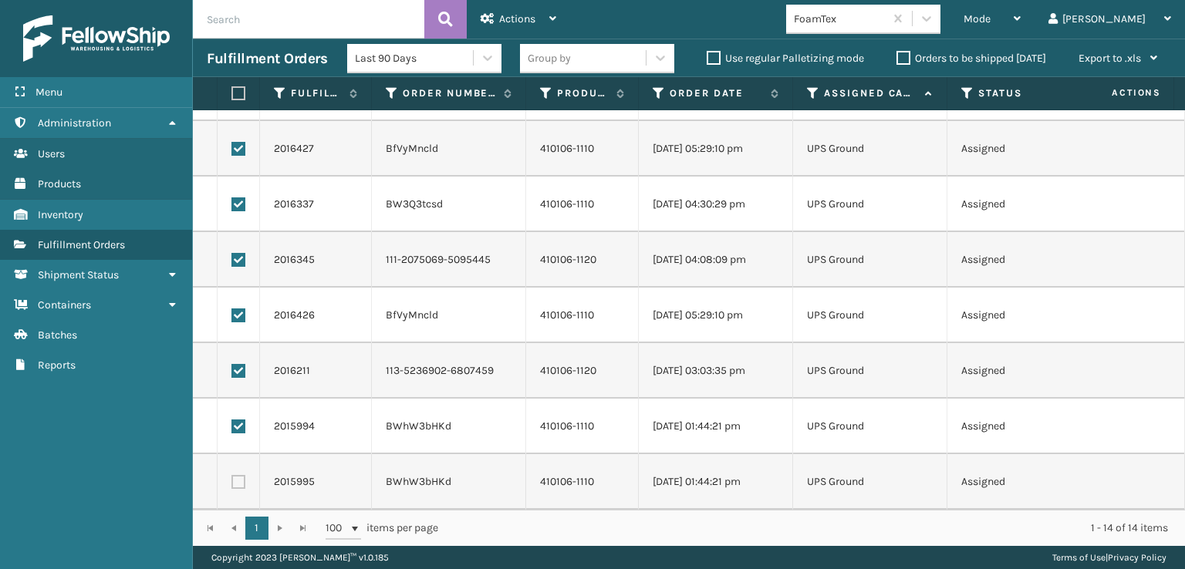
click at [241, 420] on label at bounding box center [238, 427] width 14 height 14
click at [232, 420] on input "checkbox" at bounding box center [231, 425] width 1 height 10
checkbox input "false"
click at [238, 347] on td at bounding box center [239, 371] width 42 height 56
click at [238, 350] on td at bounding box center [239, 371] width 42 height 56
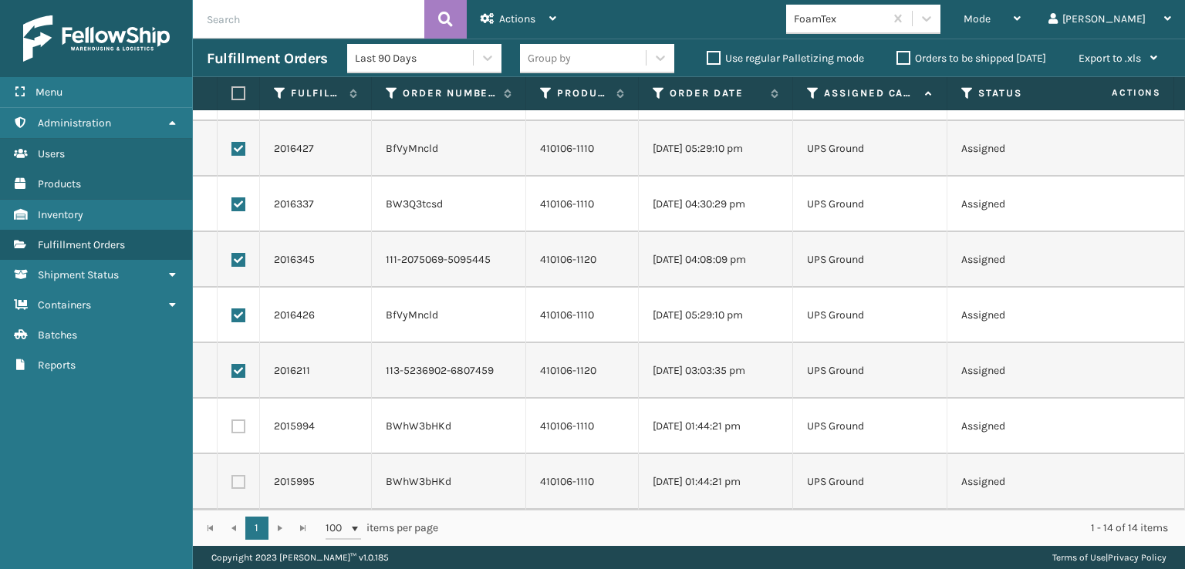
click at [240, 366] on label at bounding box center [238, 371] width 14 height 14
click at [232, 366] on input "checkbox" at bounding box center [231, 369] width 1 height 10
checkbox input "false"
click at [239, 309] on label at bounding box center [238, 316] width 14 height 14
click at [232, 309] on input "checkbox" at bounding box center [231, 314] width 1 height 10
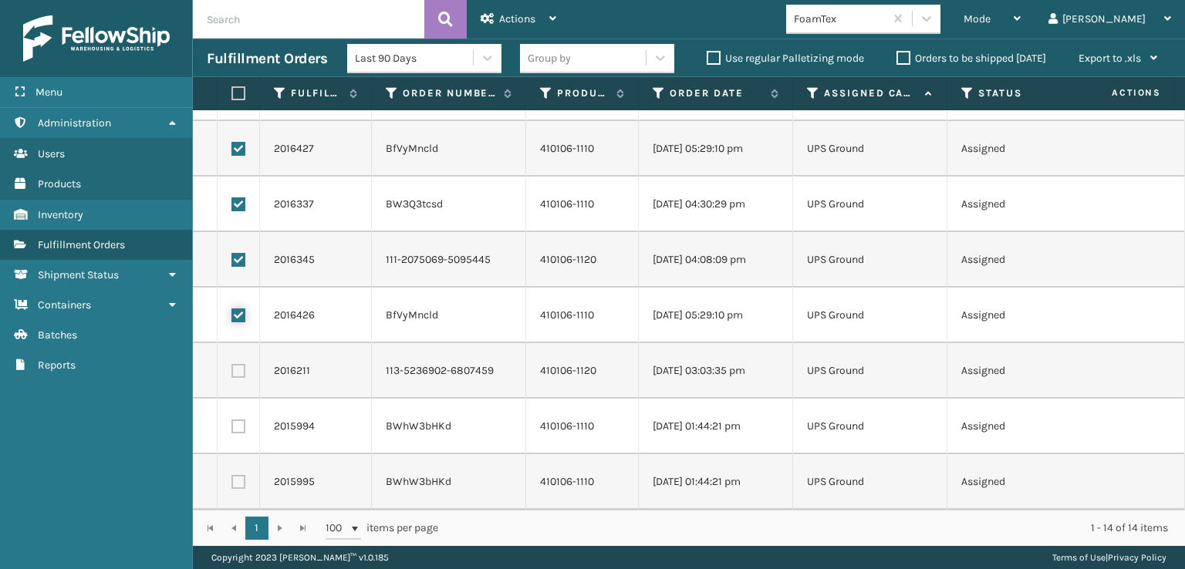
checkbox input "false"
click at [235, 253] on label at bounding box center [238, 260] width 14 height 14
click at [232, 253] on input "checkbox" at bounding box center [231, 258] width 1 height 10
checkbox input "false"
click at [237, 198] on label at bounding box center [238, 205] width 14 height 14
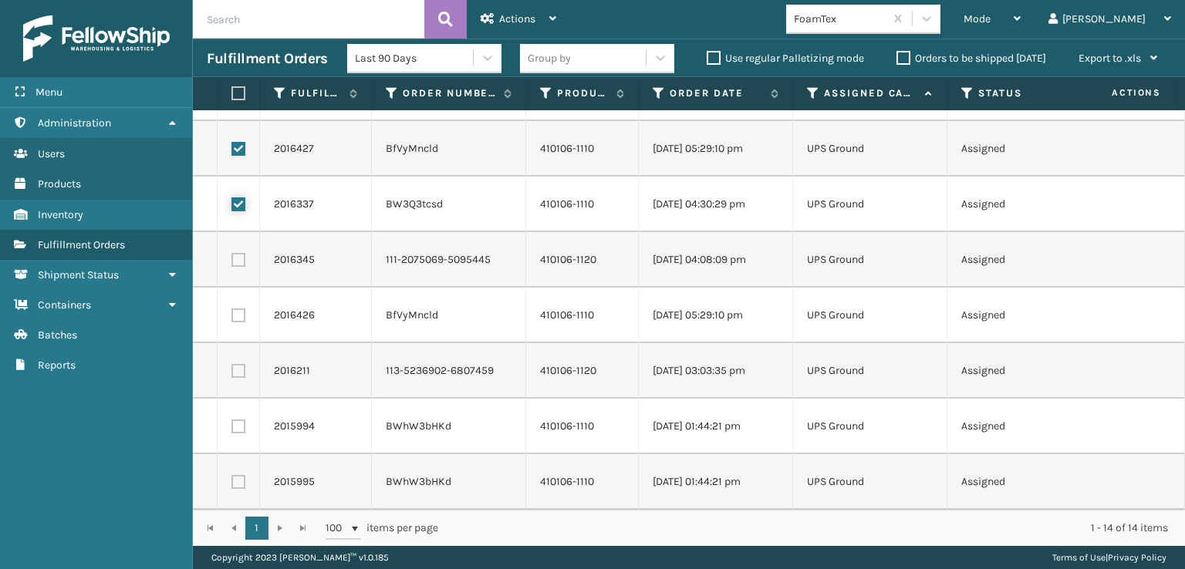
click at [232, 198] on input "checkbox" at bounding box center [231, 203] width 1 height 10
checkbox input "false"
click at [243, 129] on td at bounding box center [239, 149] width 42 height 56
click at [240, 142] on label at bounding box center [238, 149] width 14 height 14
click at [232, 142] on input "checkbox" at bounding box center [231, 147] width 1 height 10
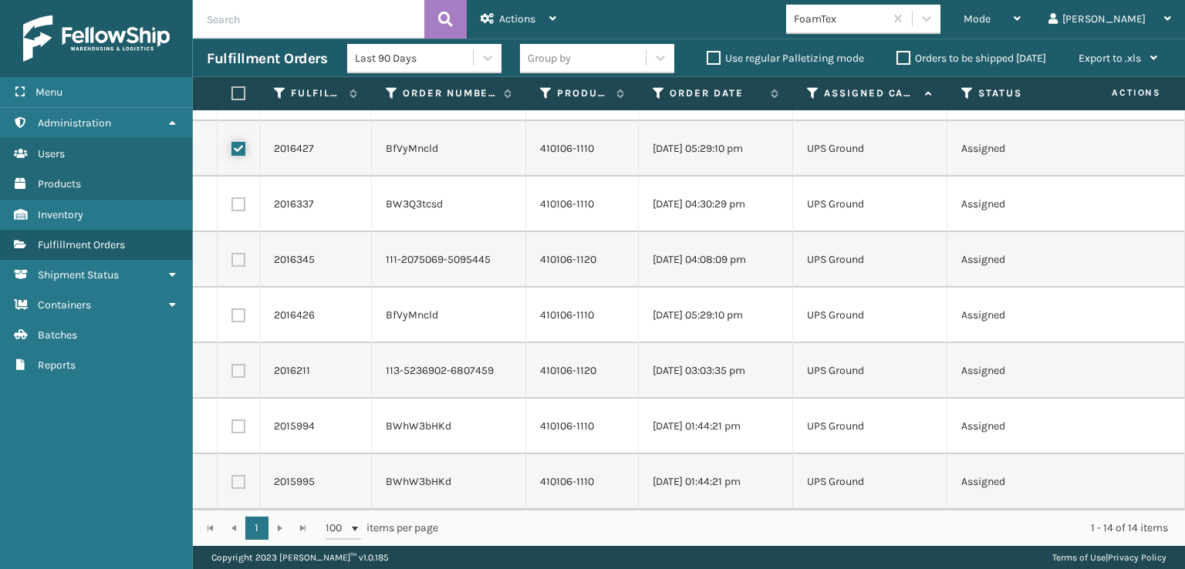
checkbox input "false"
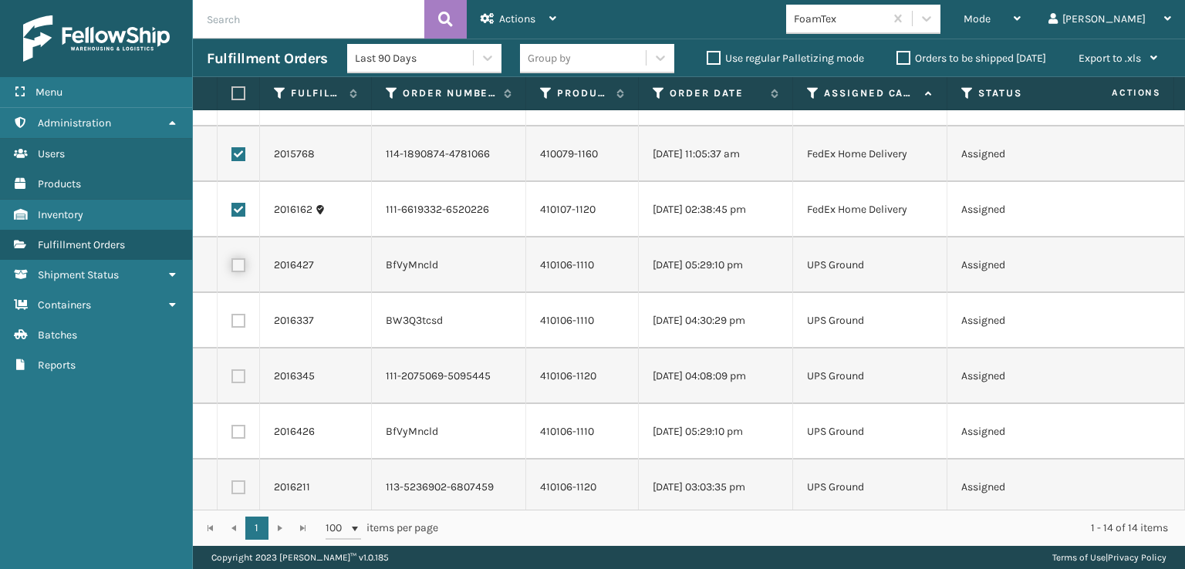
scroll to position [235, 0]
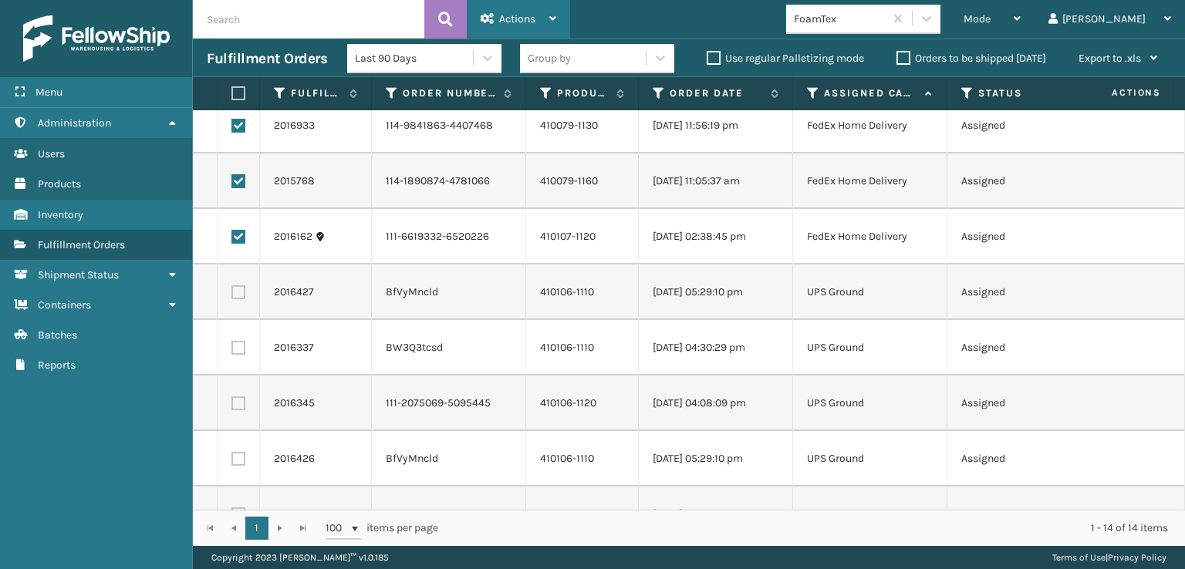
click at [544, 29] on div "Actions" at bounding box center [519, 19] width 76 height 39
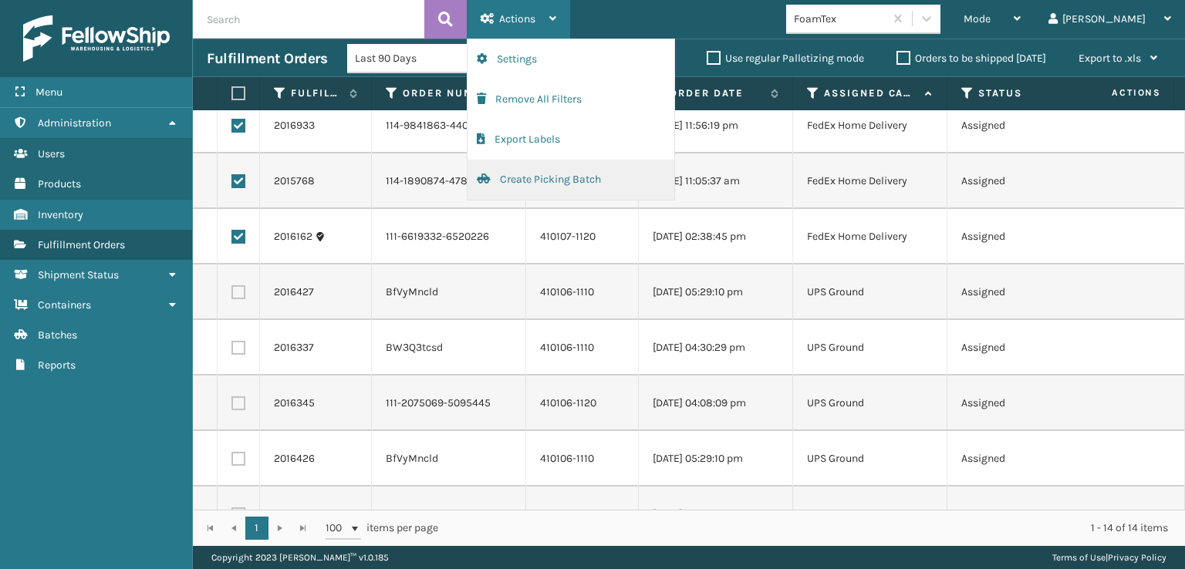
click at [564, 177] on button "Create Picking Batch" at bounding box center [571, 180] width 207 height 40
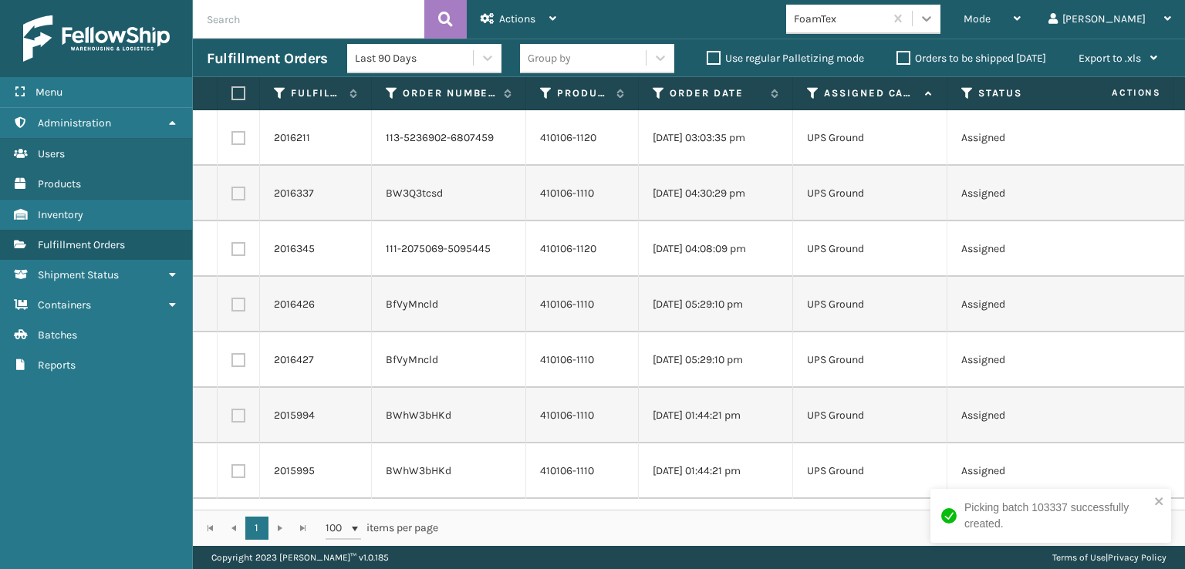
click at [941, 20] on div at bounding box center [927, 19] width 28 height 28
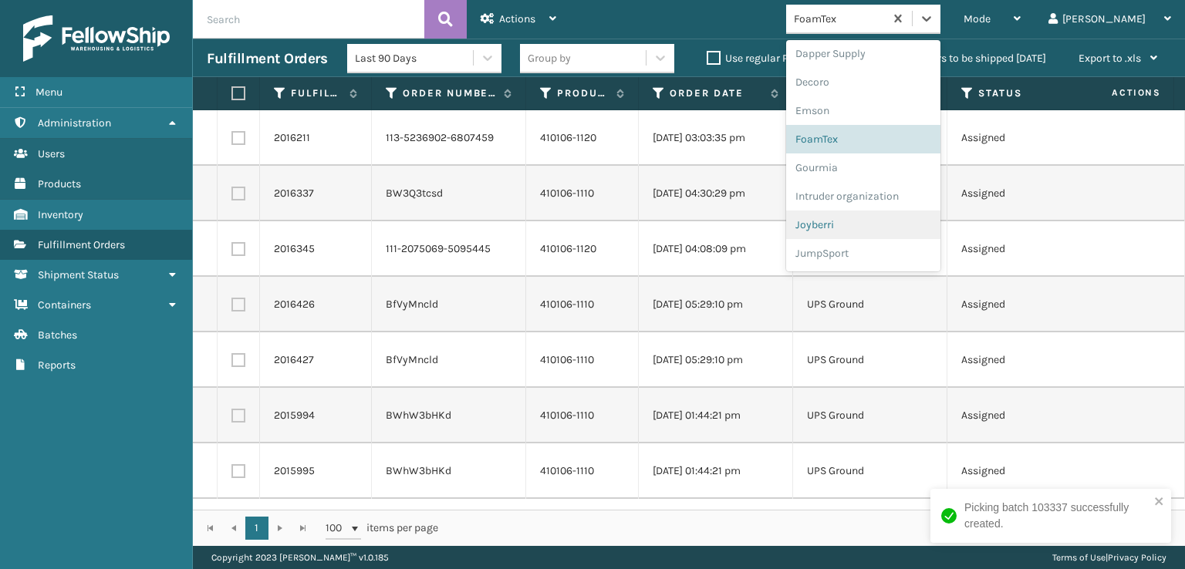
scroll to position [488, 0]
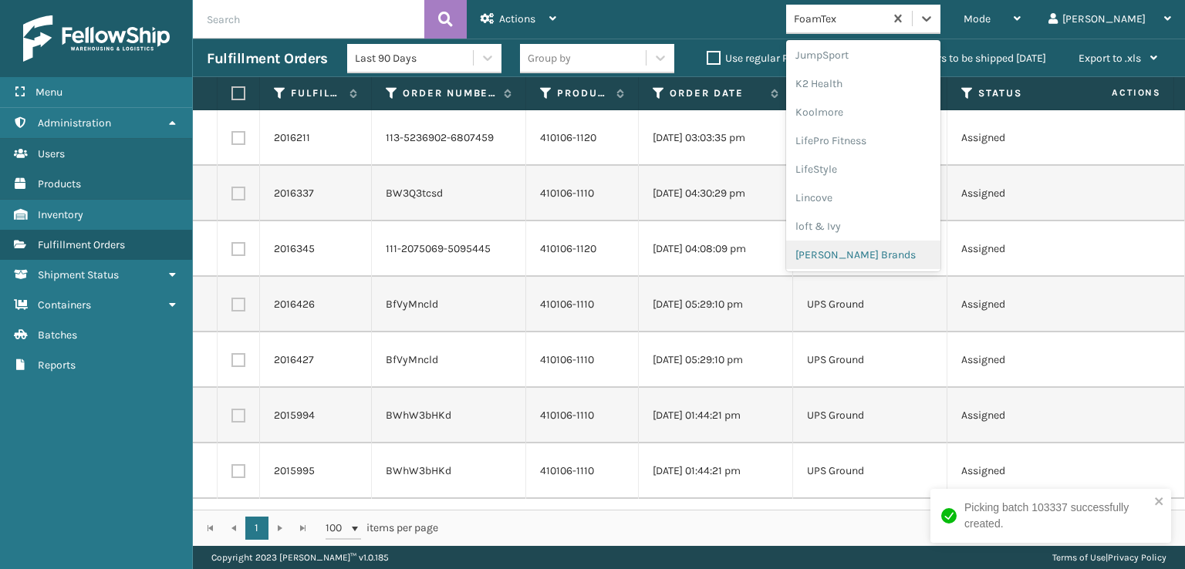
click at [917, 255] on div "[PERSON_NAME] Brands" at bounding box center [863, 255] width 154 height 29
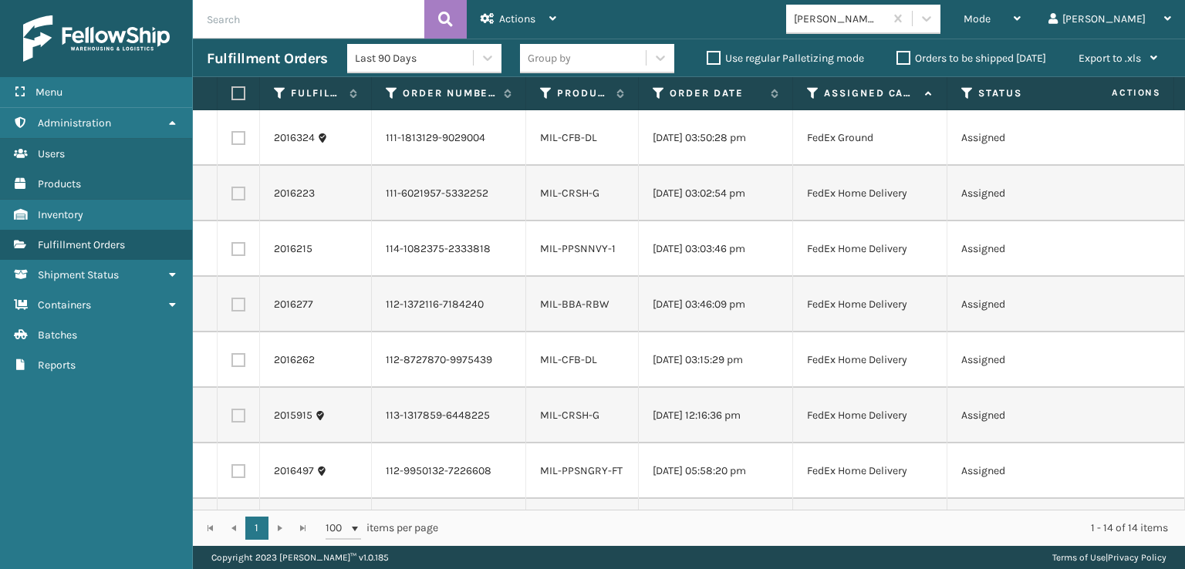
click at [241, 90] on label at bounding box center [235, 93] width 9 height 14
click at [232, 90] on input "checkbox" at bounding box center [231, 94] width 1 height 10
checkbox input "true"
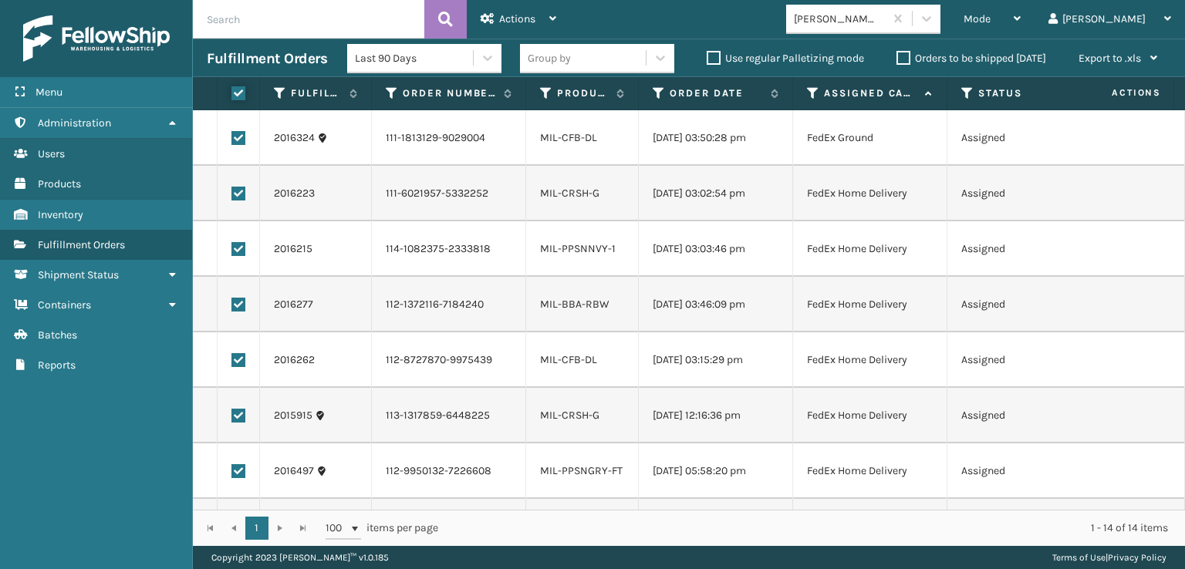
checkbox input "true"
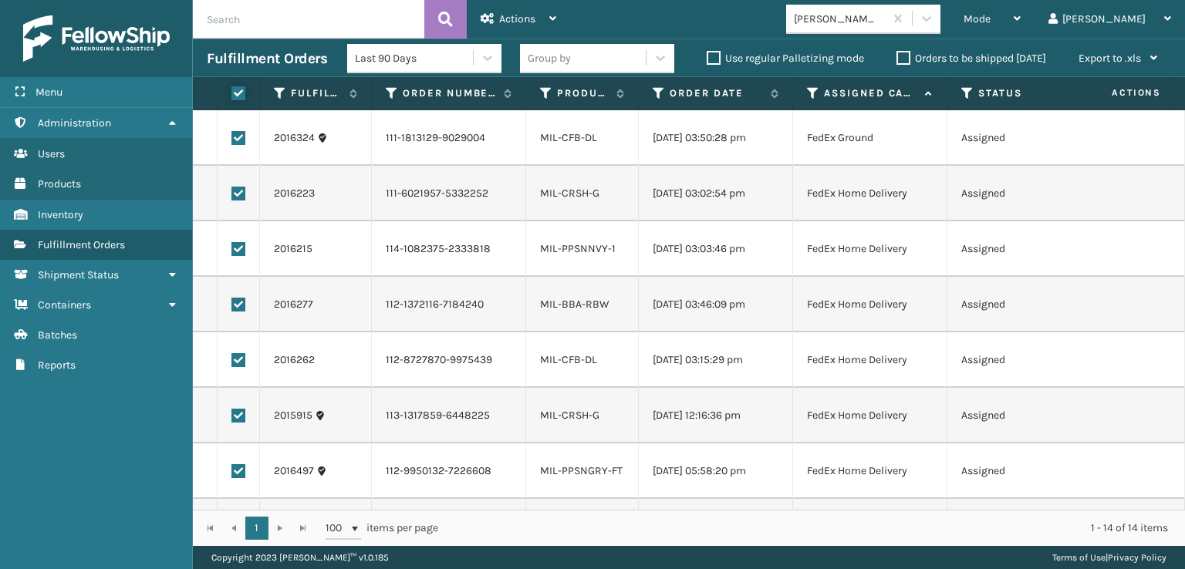
checkbox input "true"
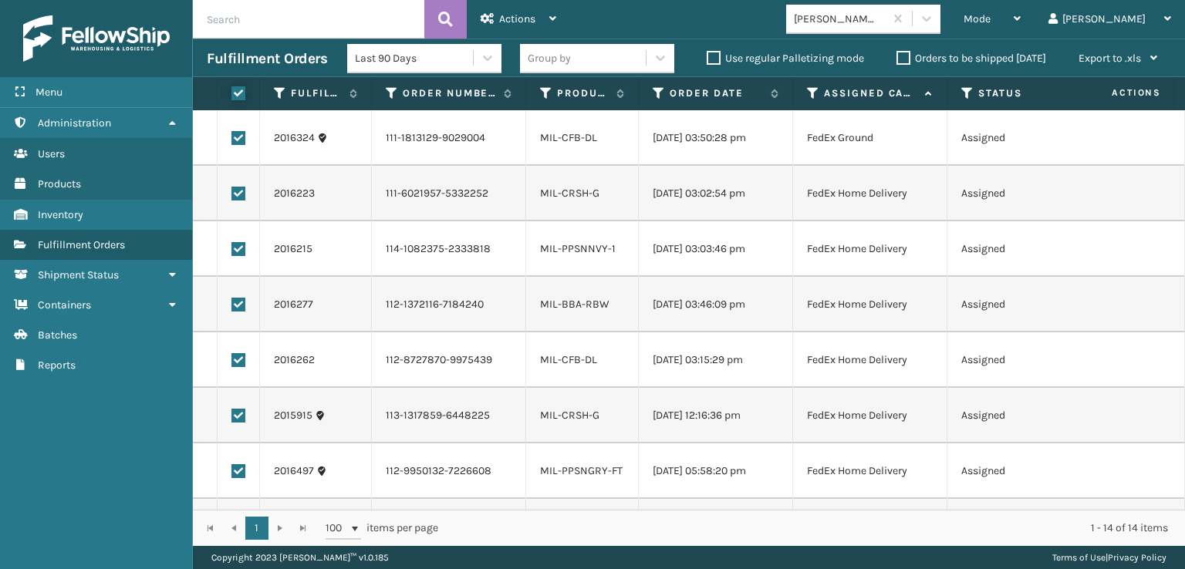
checkbox input "true"
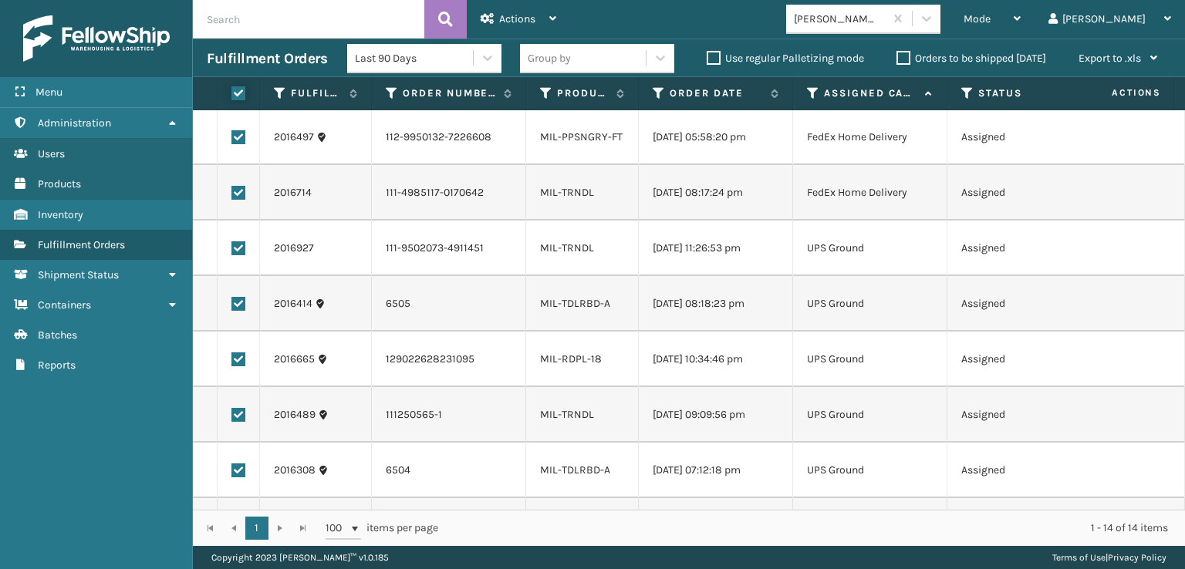
scroll to position [389, 0]
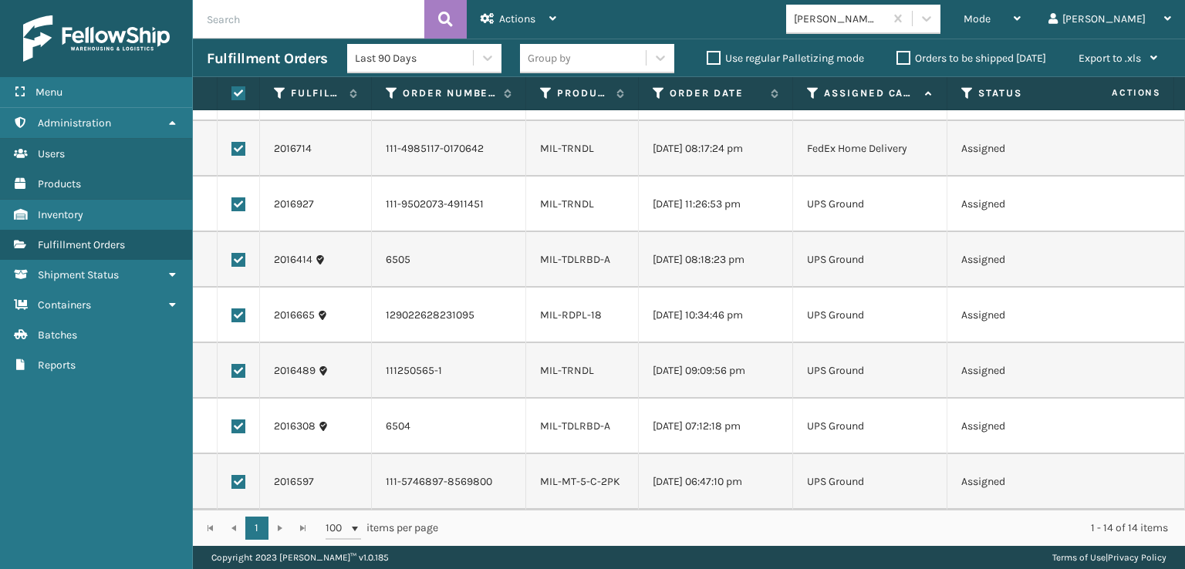
click at [233, 475] on label at bounding box center [238, 482] width 14 height 14
click at [232, 475] on input "checkbox" at bounding box center [231, 480] width 1 height 10
checkbox input "false"
click at [240, 420] on label at bounding box center [238, 427] width 14 height 14
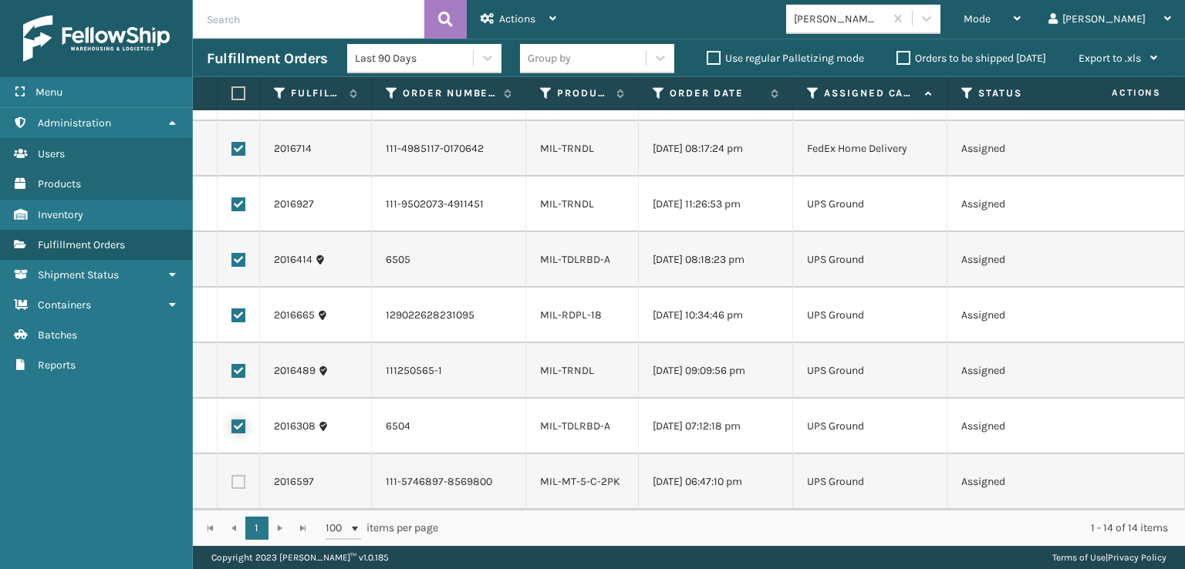
click at [232, 420] on input "checkbox" at bounding box center [231, 425] width 1 height 10
checkbox input "false"
click at [238, 364] on label at bounding box center [238, 371] width 14 height 14
click at [232, 364] on input "checkbox" at bounding box center [231, 369] width 1 height 10
checkbox input "false"
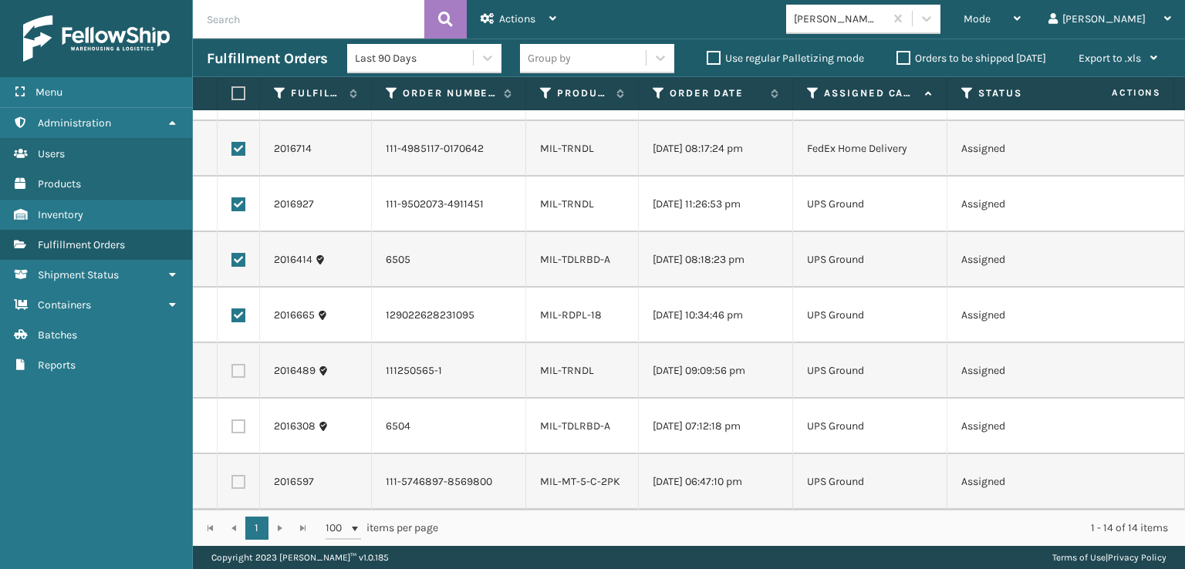
click at [239, 309] on label at bounding box center [238, 316] width 14 height 14
click at [232, 309] on input "checkbox" at bounding box center [231, 314] width 1 height 10
checkbox input "false"
click at [231, 249] on td at bounding box center [239, 260] width 42 height 56
click at [235, 240] on td at bounding box center [239, 260] width 42 height 56
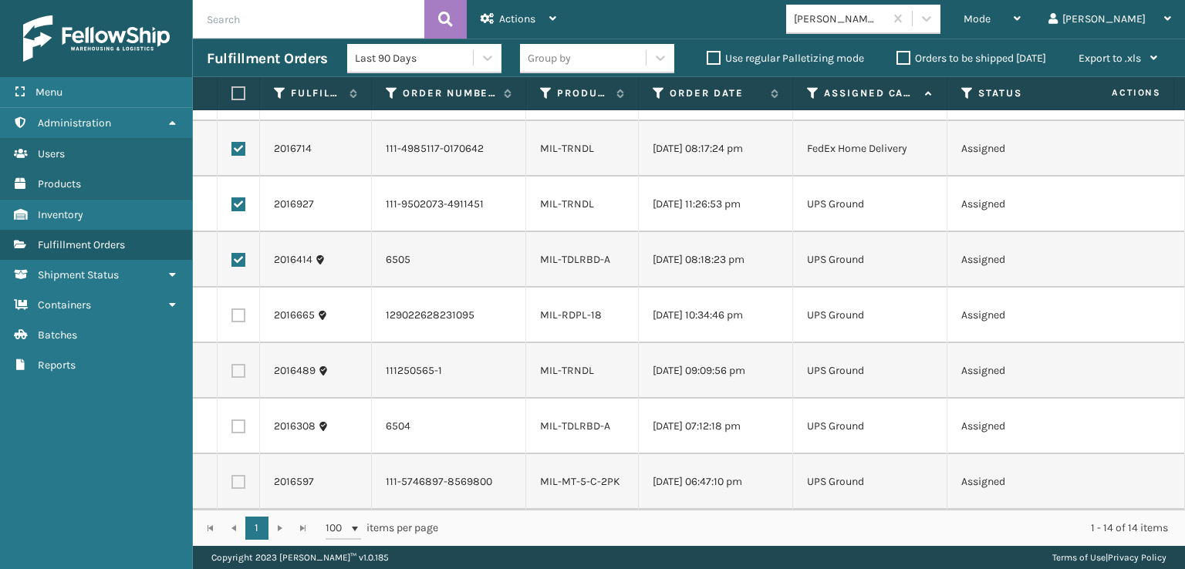
click at [236, 253] on label at bounding box center [238, 260] width 14 height 14
click at [232, 253] on input "checkbox" at bounding box center [231, 258] width 1 height 10
checkbox input "false"
click at [242, 198] on label at bounding box center [238, 205] width 14 height 14
click at [232, 198] on input "checkbox" at bounding box center [231, 203] width 1 height 10
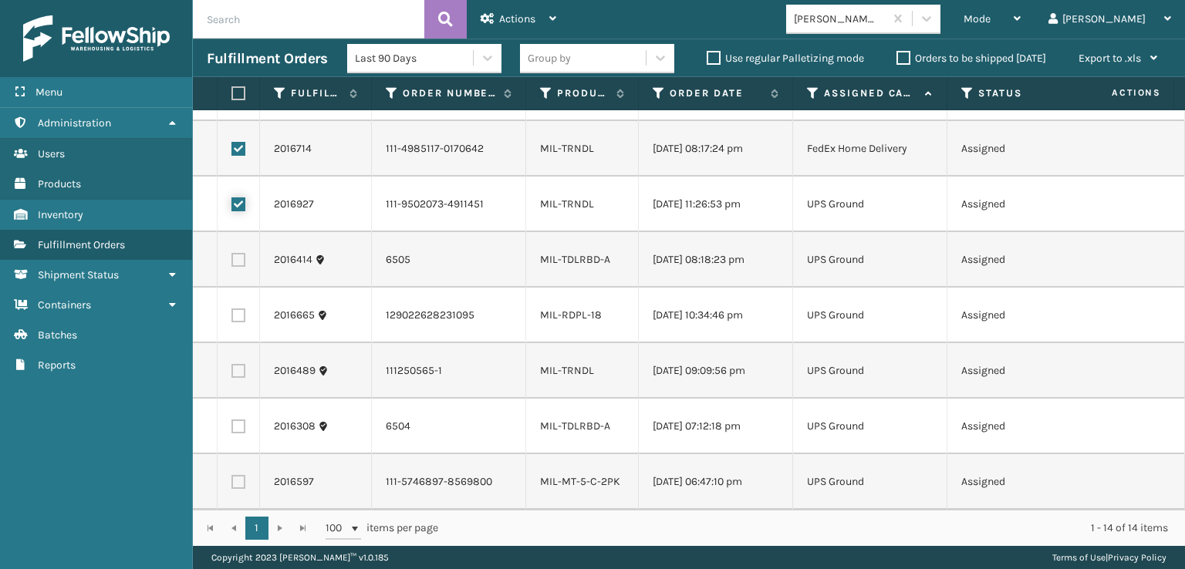
checkbox input "false"
click at [483, 13] on icon at bounding box center [488, 18] width 14 height 11
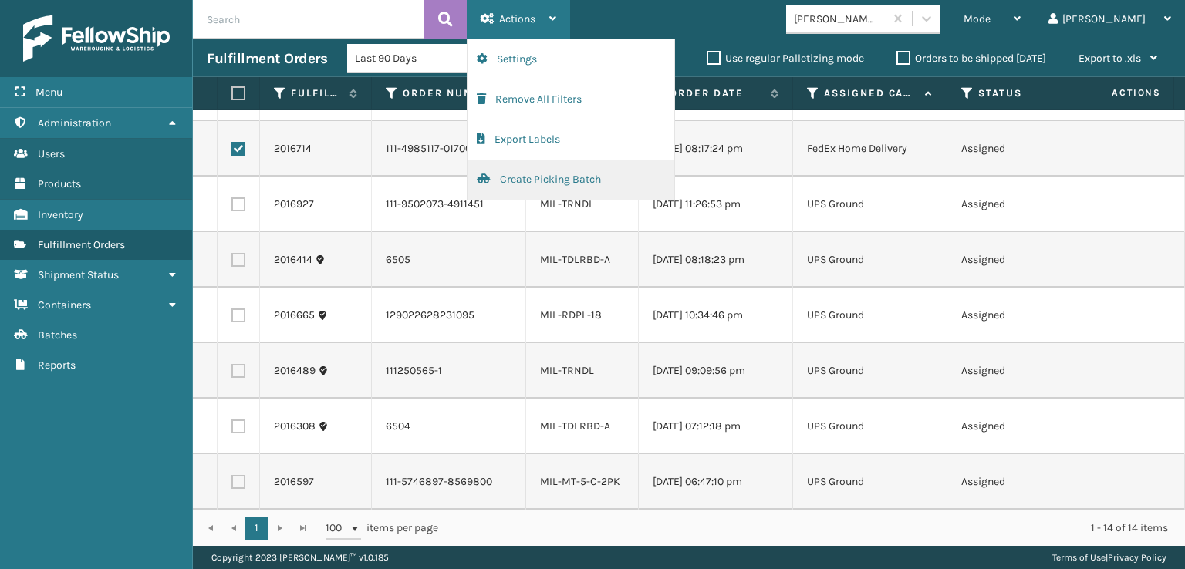
click at [501, 175] on button "Create Picking Batch" at bounding box center [571, 180] width 207 height 40
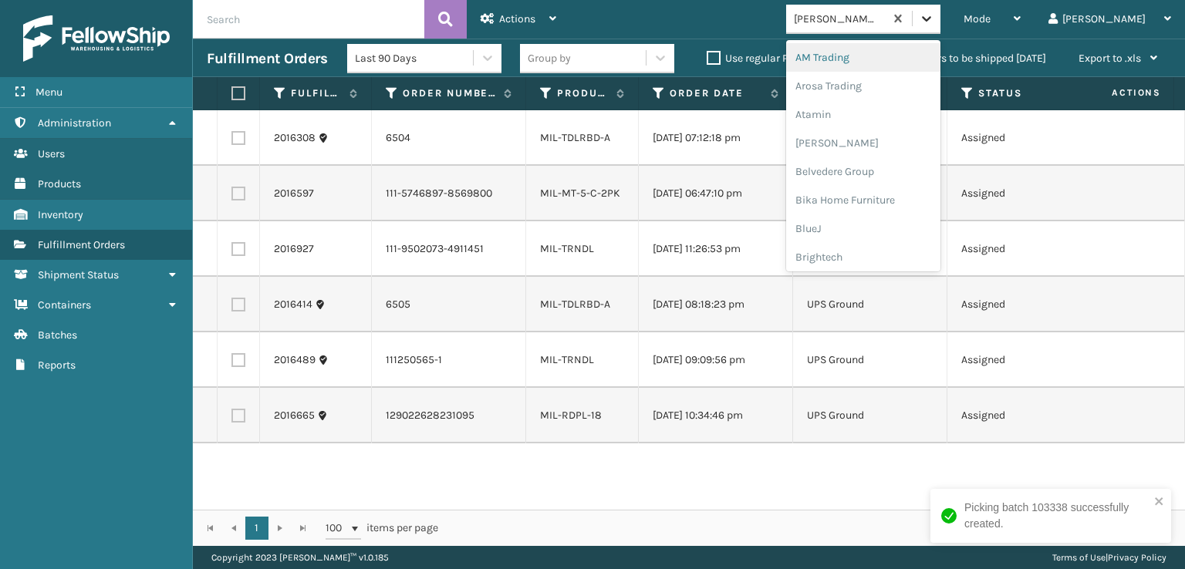
click at [934, 19] on icon at bounding box center [926, 18] width 15 height 15
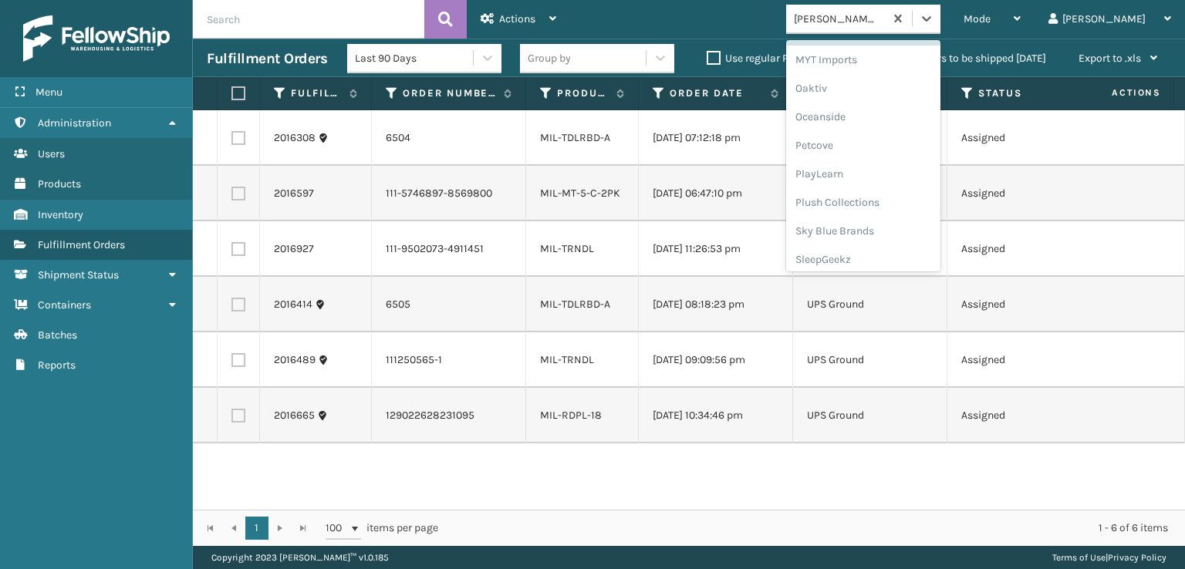
scroll to position [745, 0]
click at [925, 224] on div "SleepGeekz" at bounding box center [863, 225] width 154 height 29
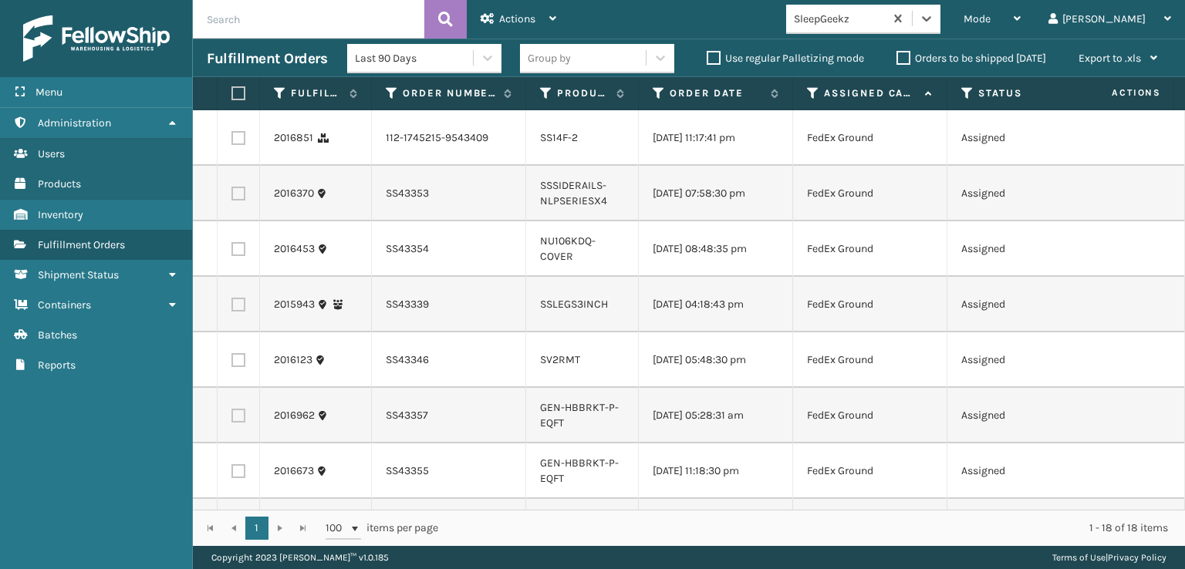
click at [231, 95] on label at bounding box center [235, 93] width 9 height 14
click at [231, 95] on input "checkbox" at bounding box center [231, 94] width 1 height 10
checkbox input "true"
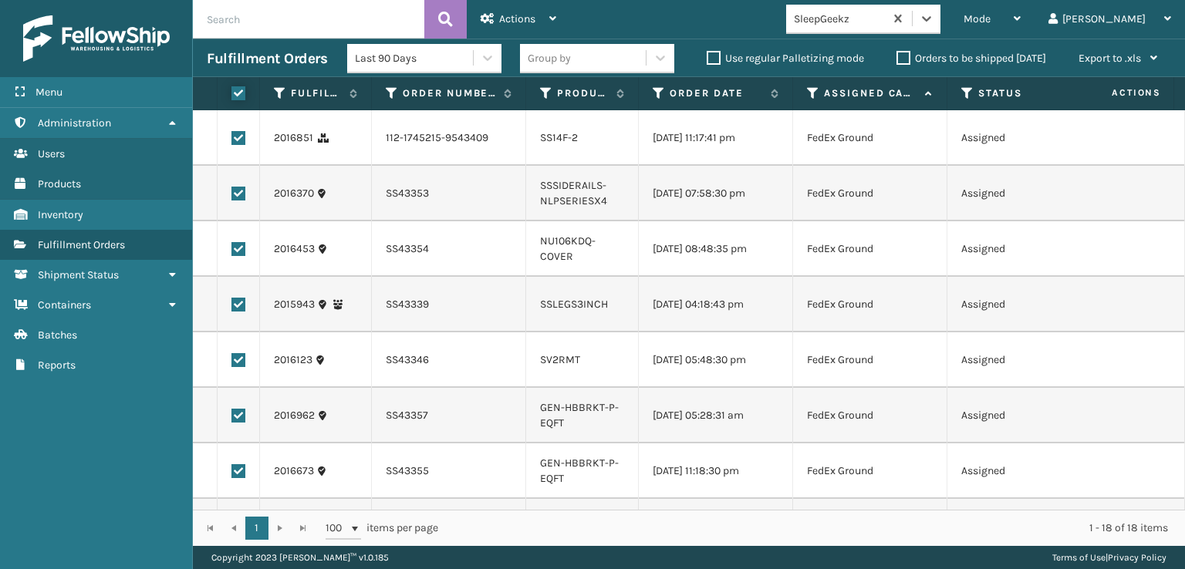
checkbox input "true"
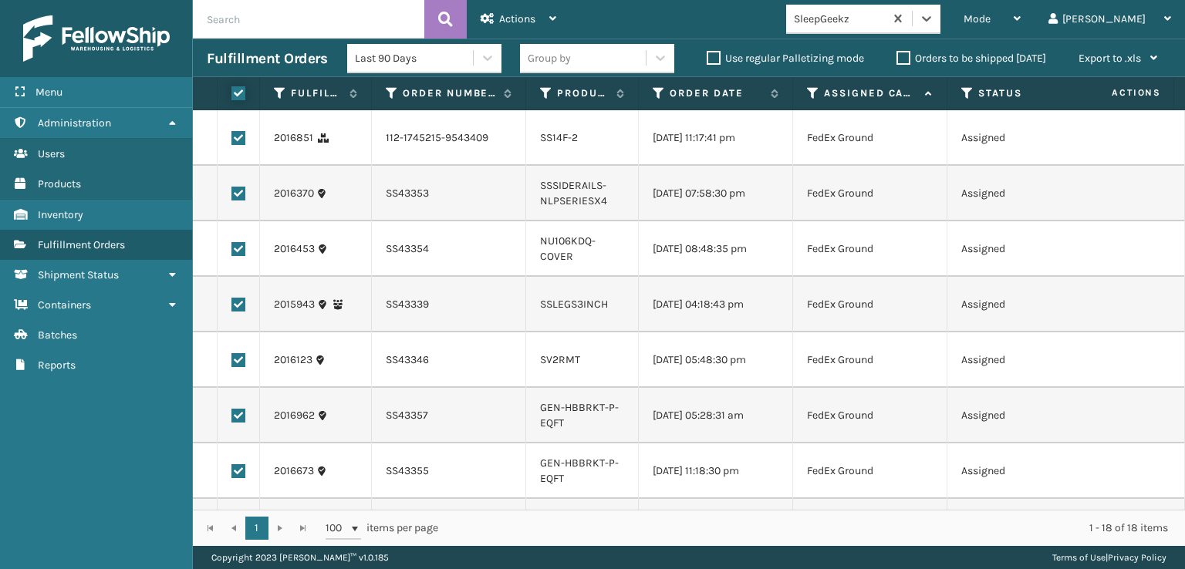
checkbox input "true"
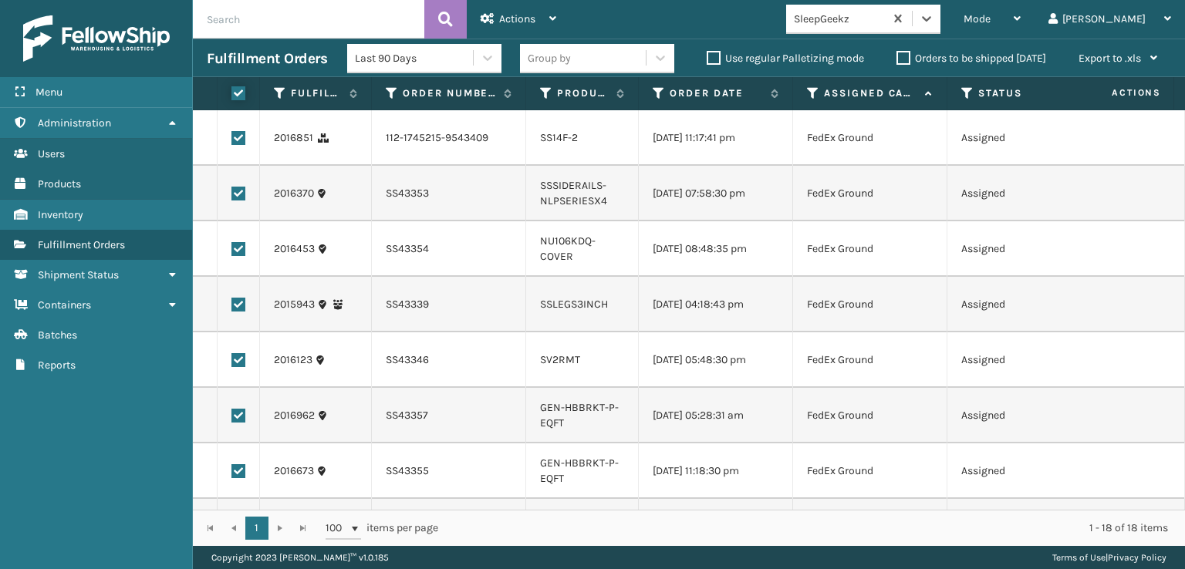
checkbox input "true"
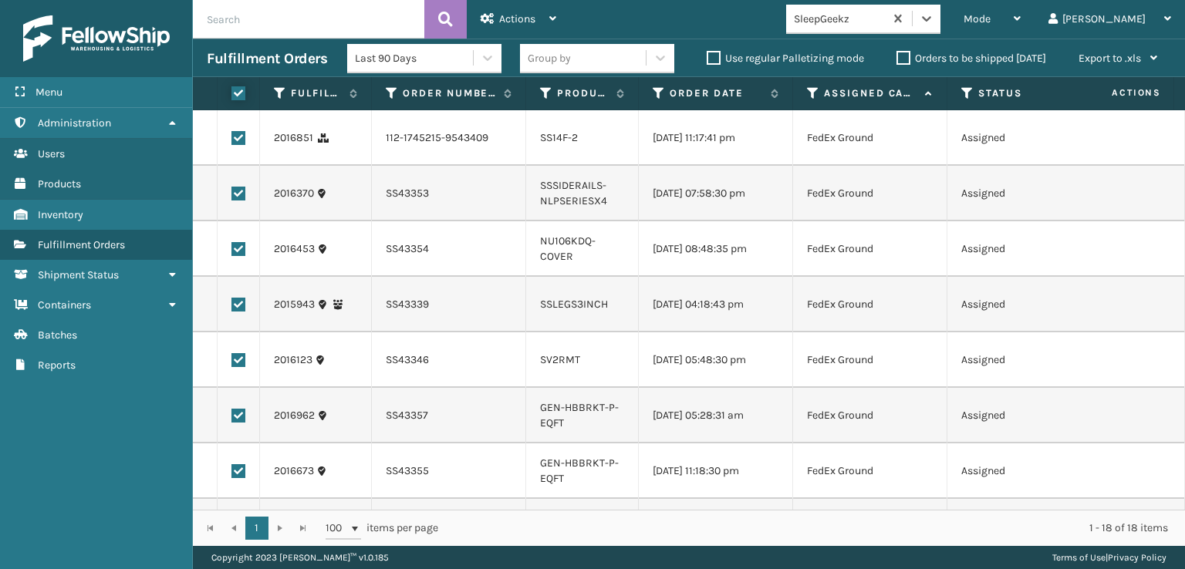
checkbox input "true"
click at [234, 140] on label at bounding box center [238, 138] width 14 height 14
click at [232, 140] on input "checkbox" at bounding box center [231, 136] width 1 height 10
checkbox input "false"
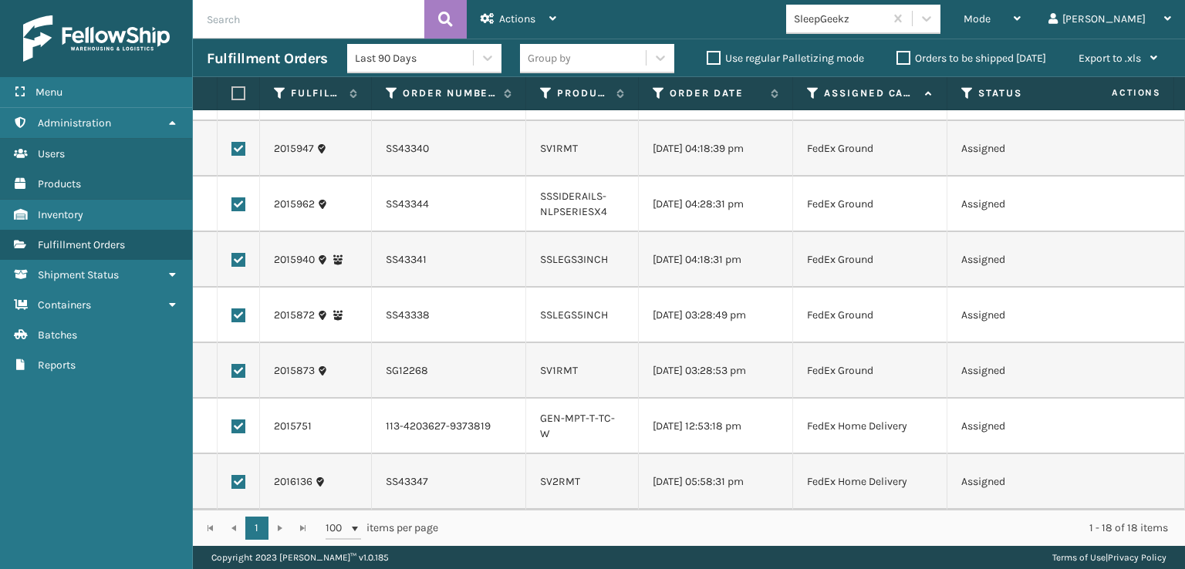
scroll to position [691, 0]
click at [527, 19] on span "Actions" at bounding box center [517, 18] width 36 height 13
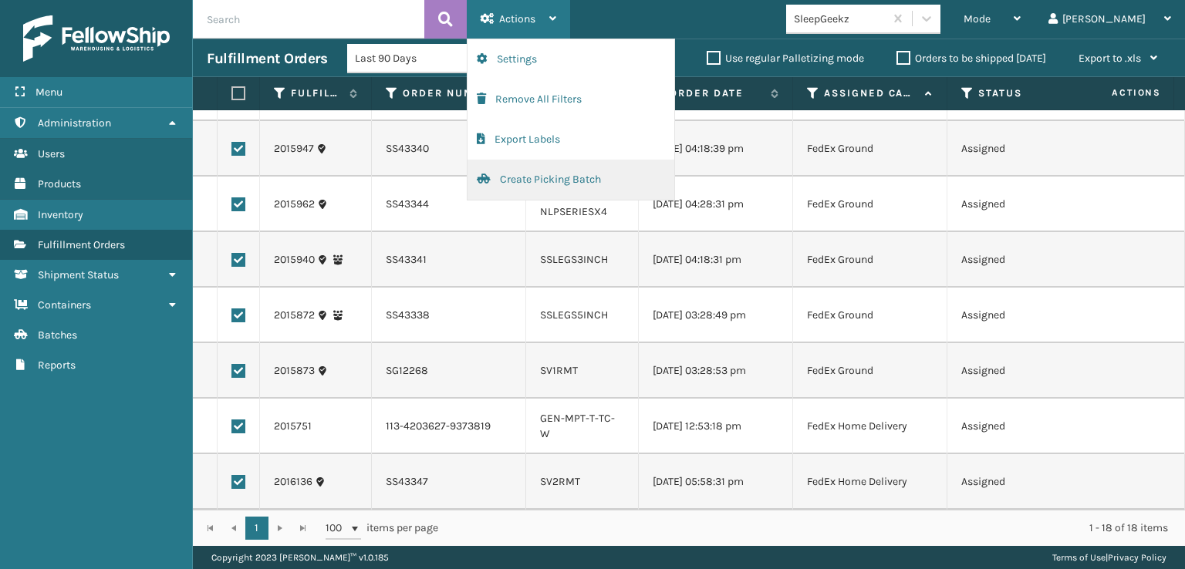
click at [565, 177] on button "Create Picking Batch" at bounding box center [571, 180] width 207 height 40
